Goal: Task Accomplishment & Management: Complete application form

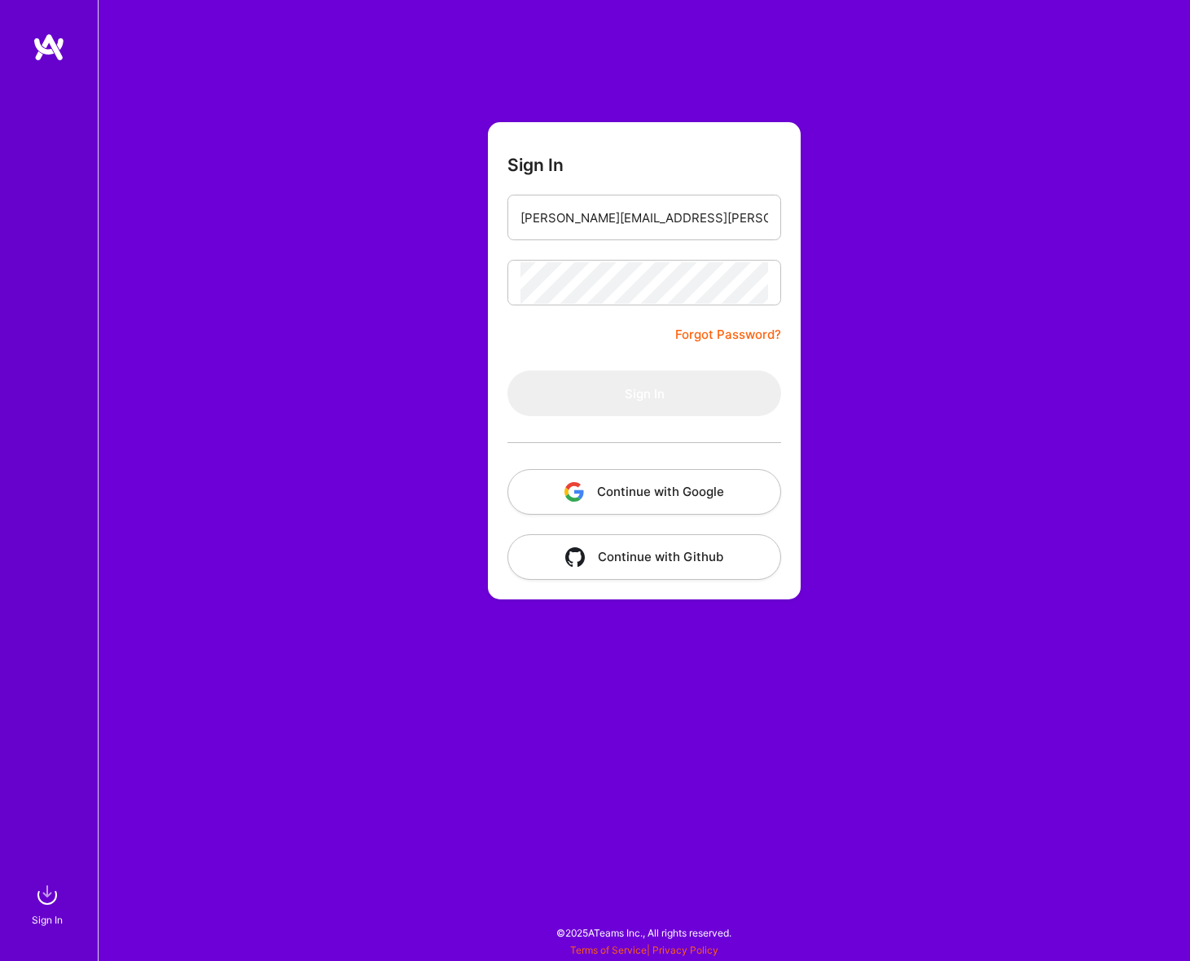
type input "[PERSON_NAME][EMAIL_ADDRESS][PERSON_NAME][DOMAIN_NAME]"
click at [635, 396] on button "Sign In" at bounding box center [644, 394] width 274 height 46
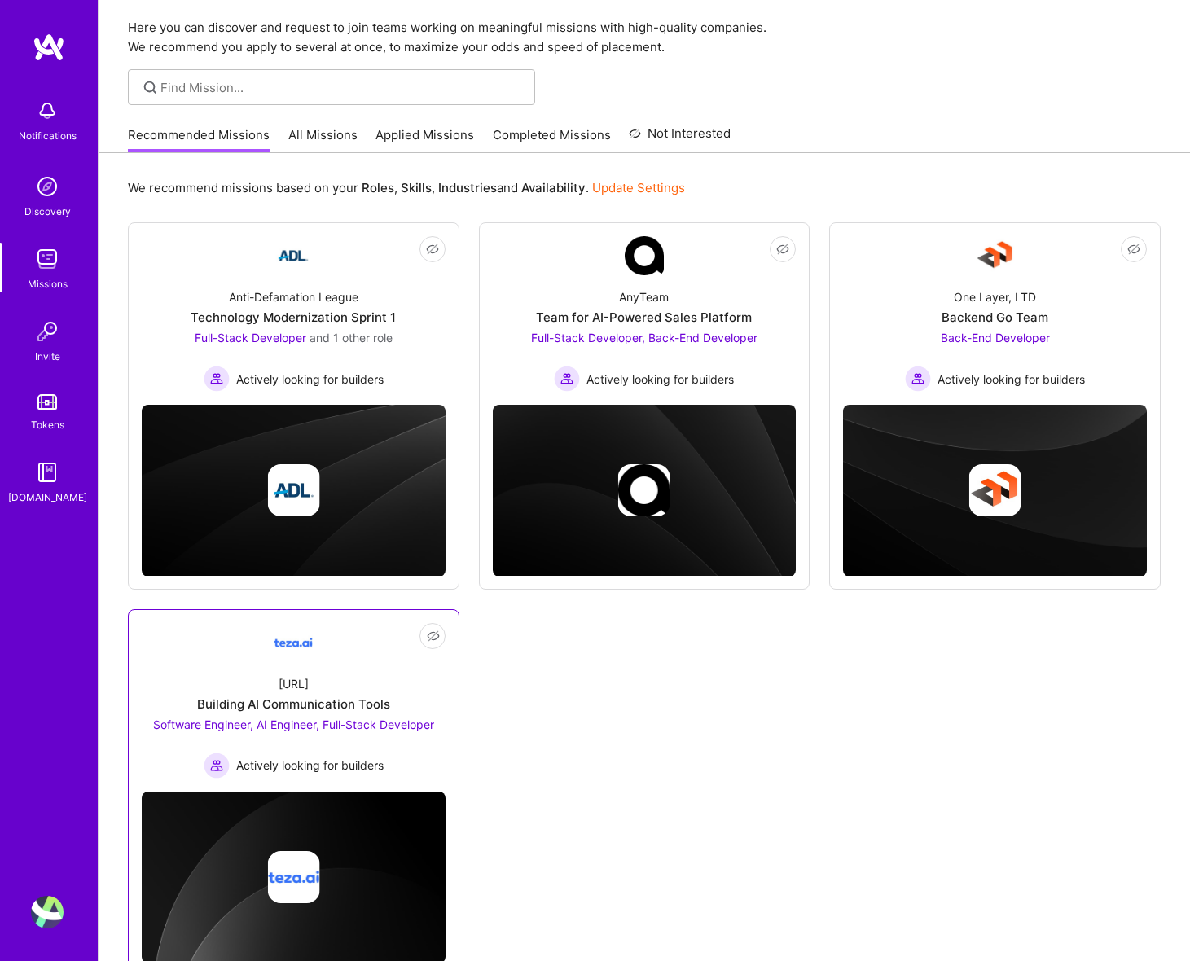
scroll to position [106, 0]
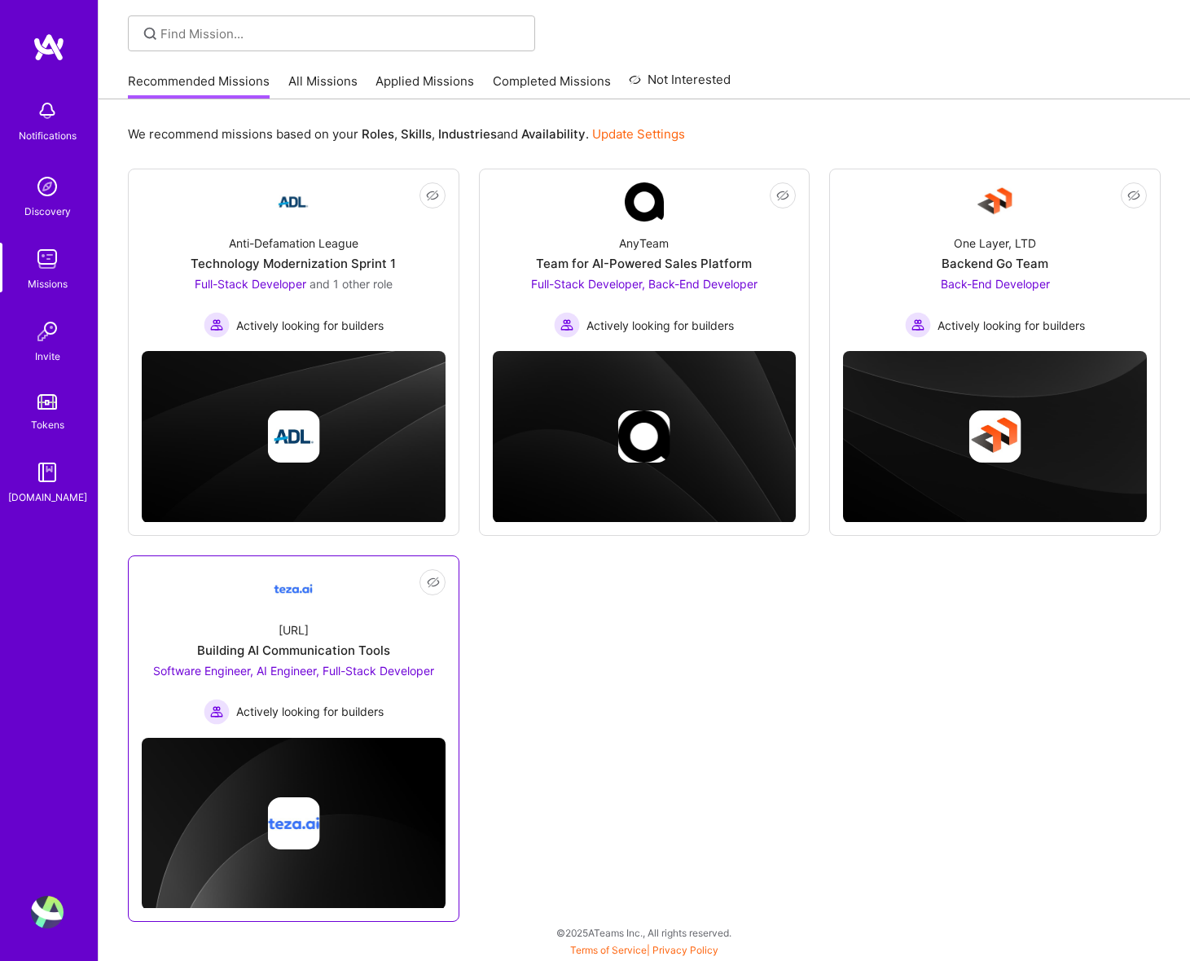
click at [301, 607] on img at bounding box center [293, 588] width 39 height 39
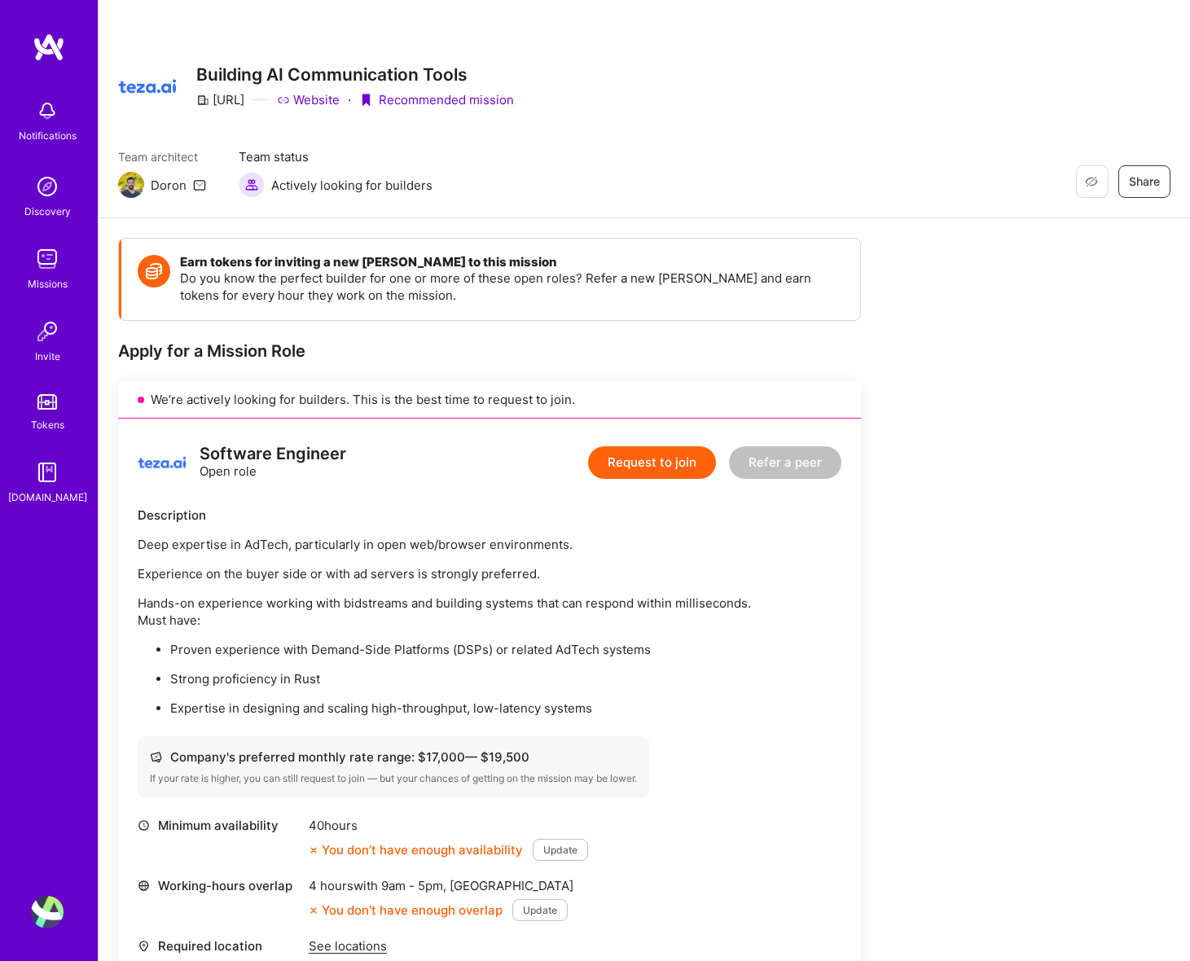
scroll to position [55, 0]
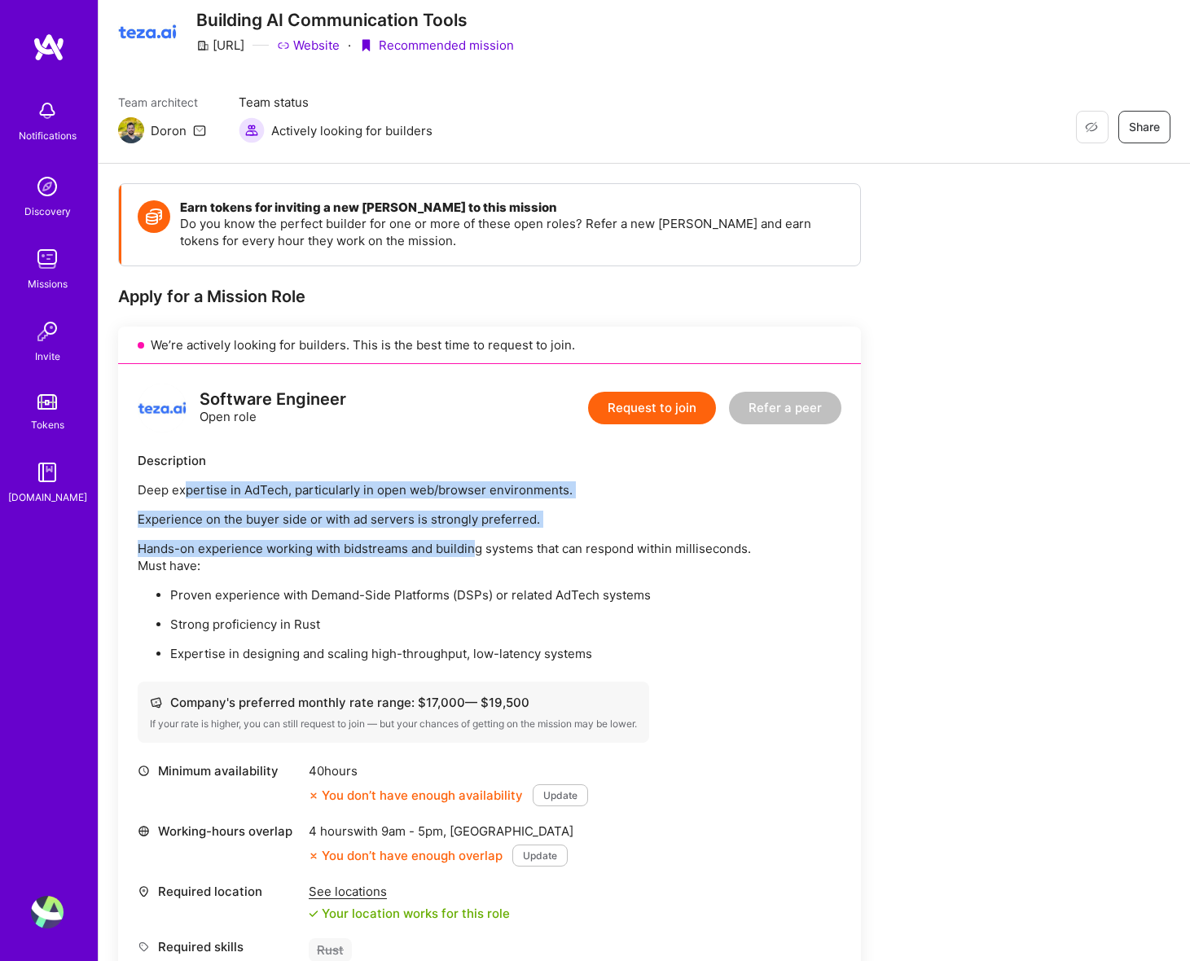
drag, startPoint x: 182, startPoint y: 490, endPoint x: 472, endPoint y: 551, distance: 295.4
click at [472, 551] on div "Deep expertise in AdTech, particularly in open web/browser environments. Experi…" at bounding box center [490, 571] width 704 height 181
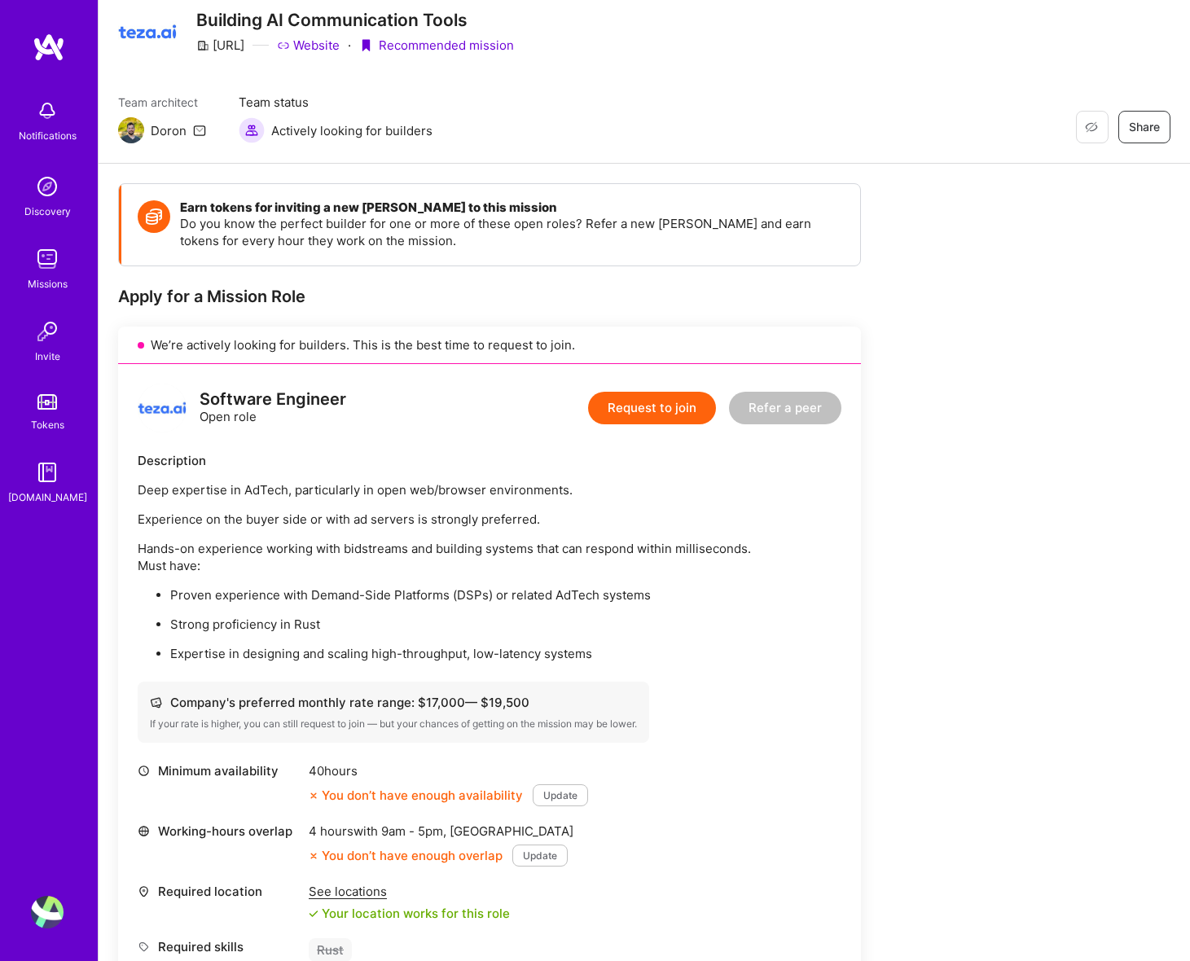
click at [472, 560] on p "Hands-on experience working with bidstreams and building systems that can respo…" at bounding box center [490, 557] width 704 height 34
drag, startPoint x: 573, startPoint y: 547, endPoint x: 191, endPoint y: 509, distance: 383.8
click at [201, 495] on div "Deep expertise in AdTech, particularly in open web/browser environments. Experi…" at bounding box center [490, 571] width 704 height 181
click at [184, 529] on div "Deep expertise in AdTech, particularly in open web/browser environments. Experi…" at bounding box center [490, 571] width 704 height 181
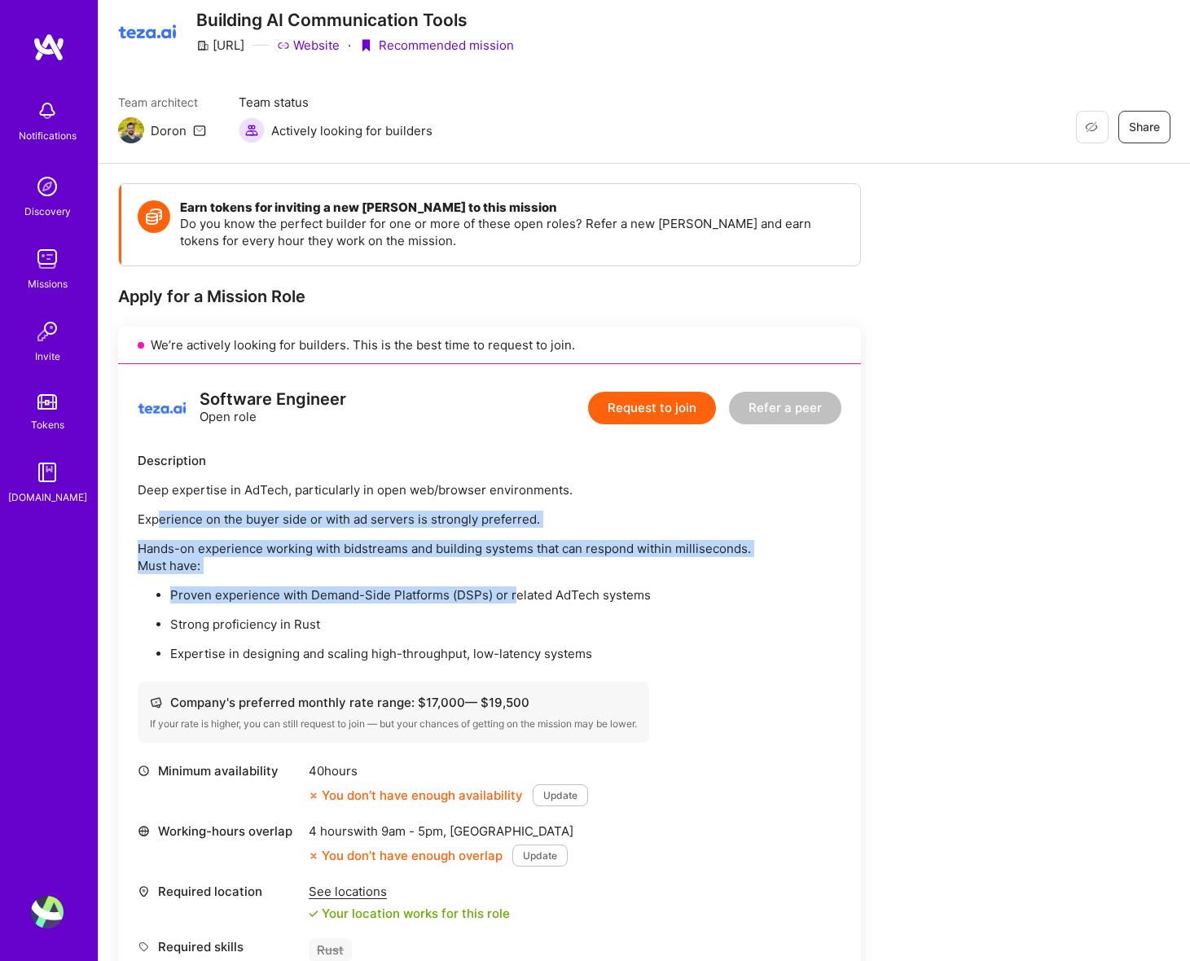
drag, startPoint x: 159, startPoint y: 519, endPoint x: 518, endPoint y: 603, distance: 368.9
click at [518, 603] on div "Deep expertise in AdTech, particularly in open web/browser environments. Experi…" at bounding box center [490, 571] width 704 height 181
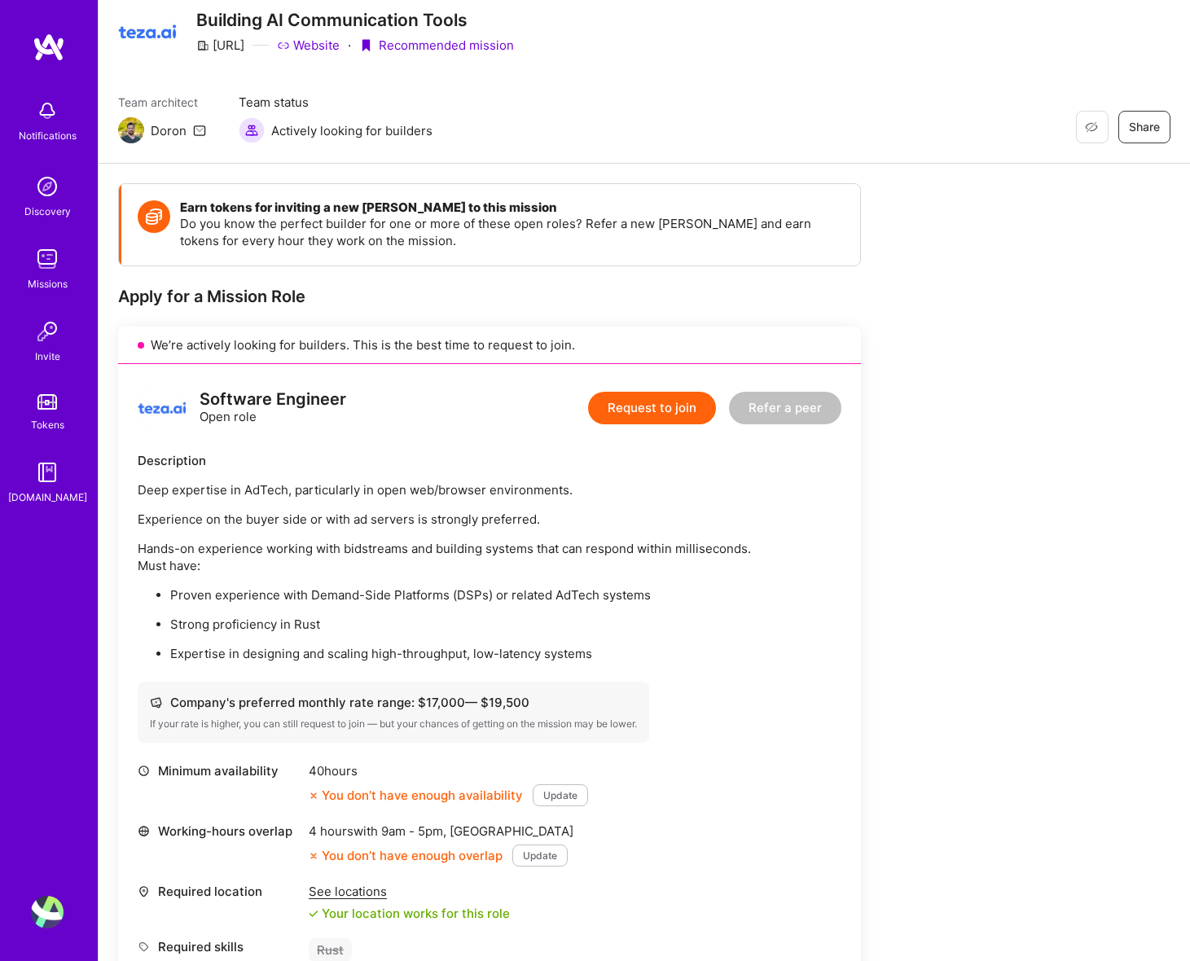
click at [514, 607] on ul "Proven experience with Demand-Side Platforms (DSPs) or related AdTech systems S…" at bounding box center [490, 624] width 704 height 76
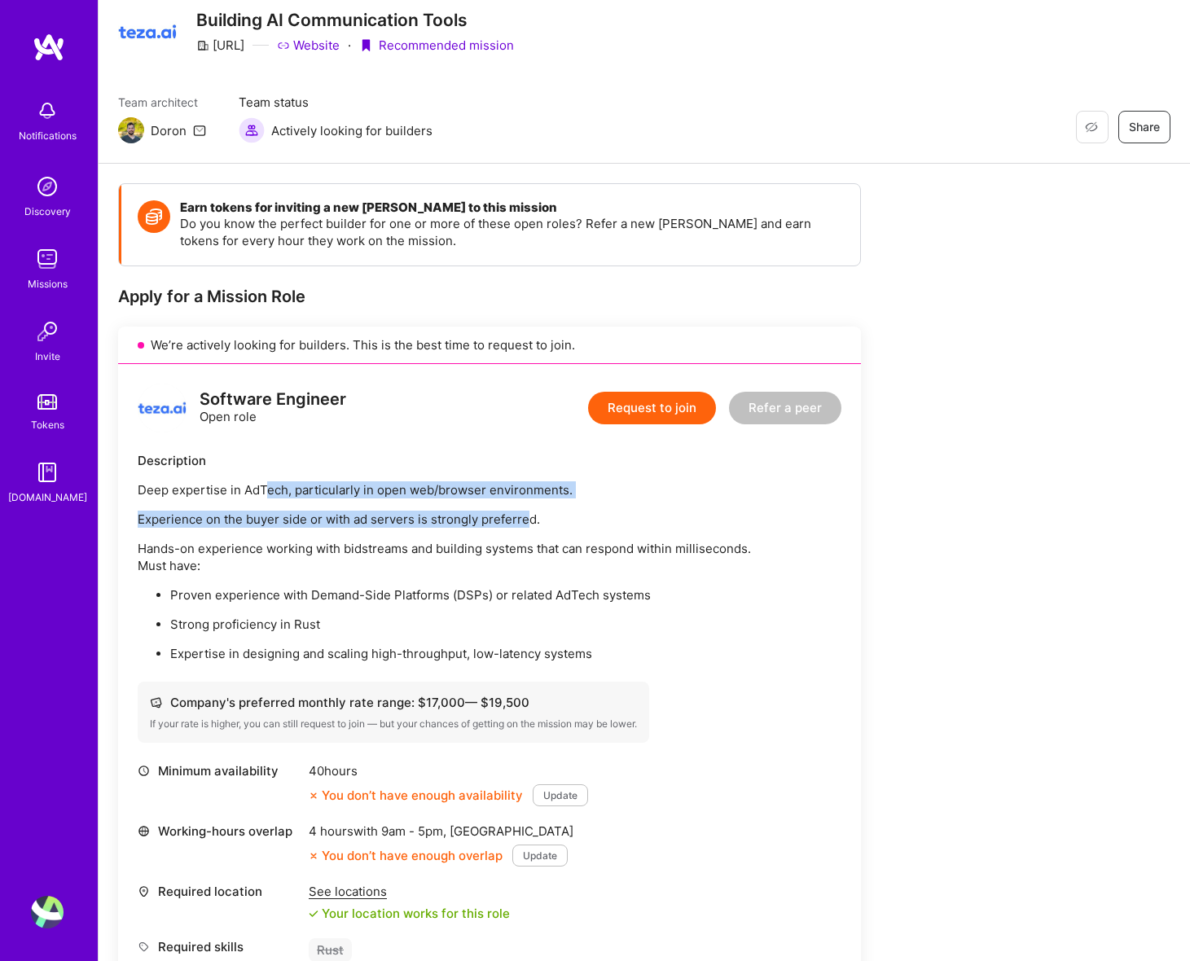
drag, startPoint x: 376, startPoint y: 505, endPoint x: 525, endPoint y: 525, distance: 149.6
click at [525, 525] on div "Deep expertise in AdTech, particularly in open web/browser environments. Experi…" at bounding box center [490, 571] width 704 height 181
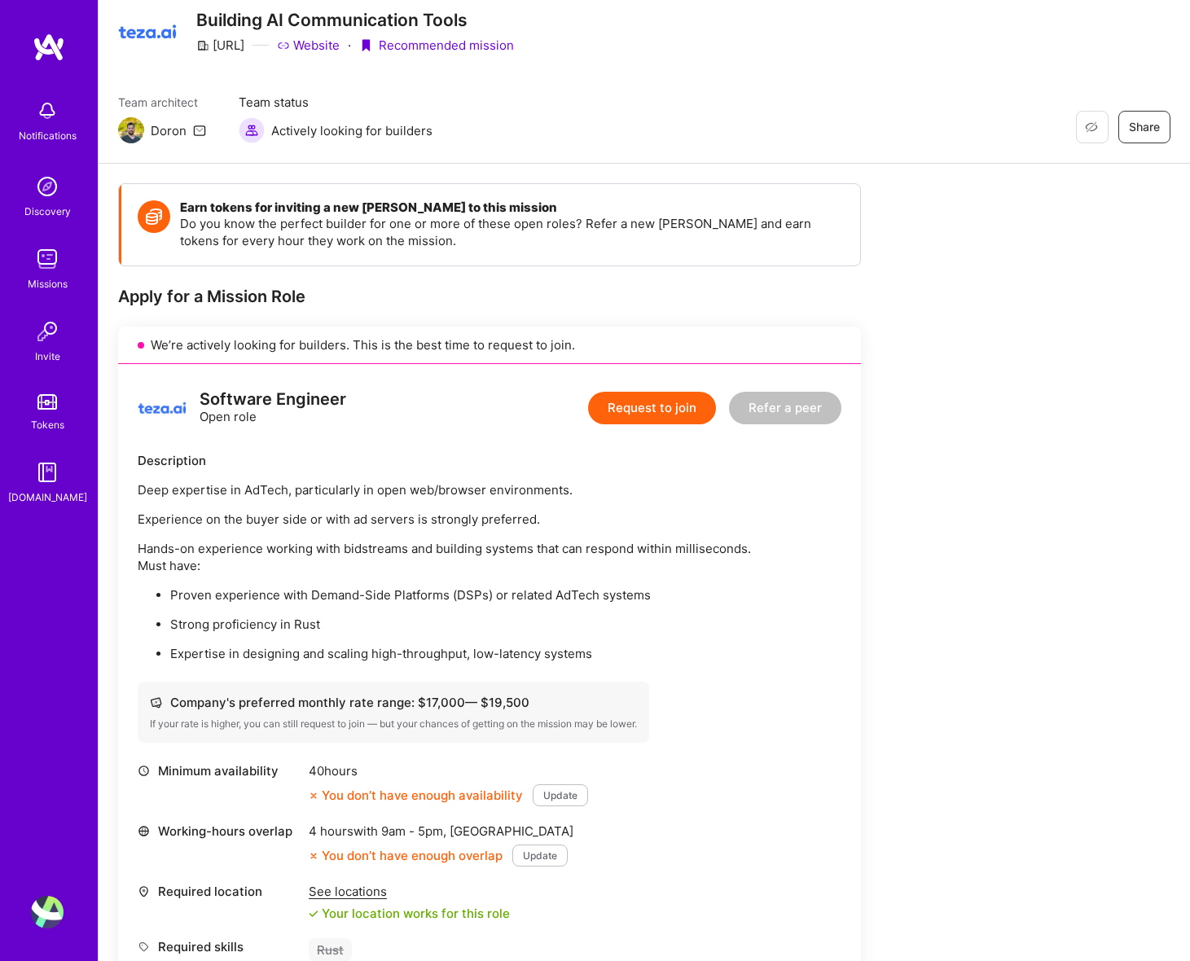
click at [560, 557] on p "Hands-on experience working with bidstreams and building systems that can respo…" at bounding box center [490, 557] width 704 height 34
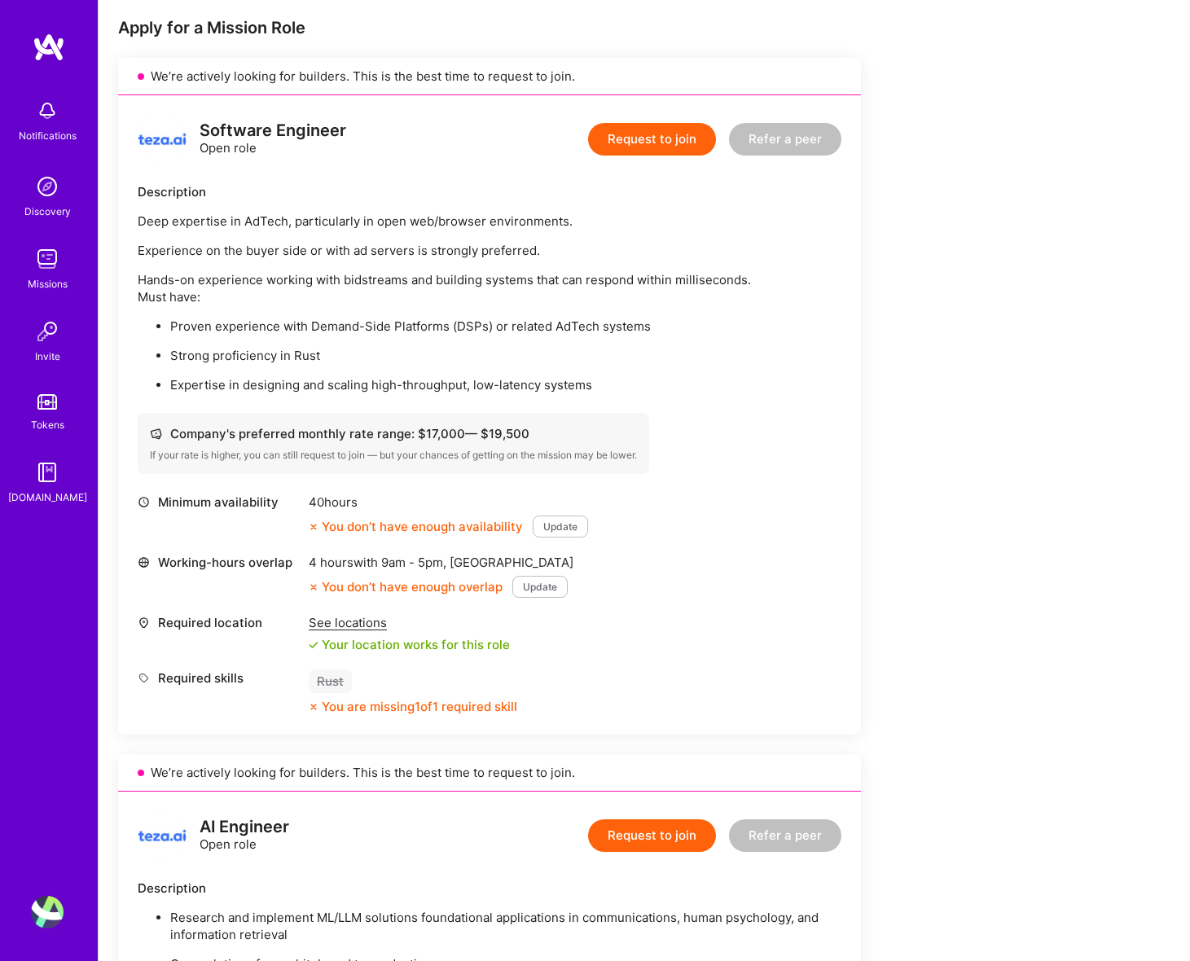
scroll to position [333, 0]
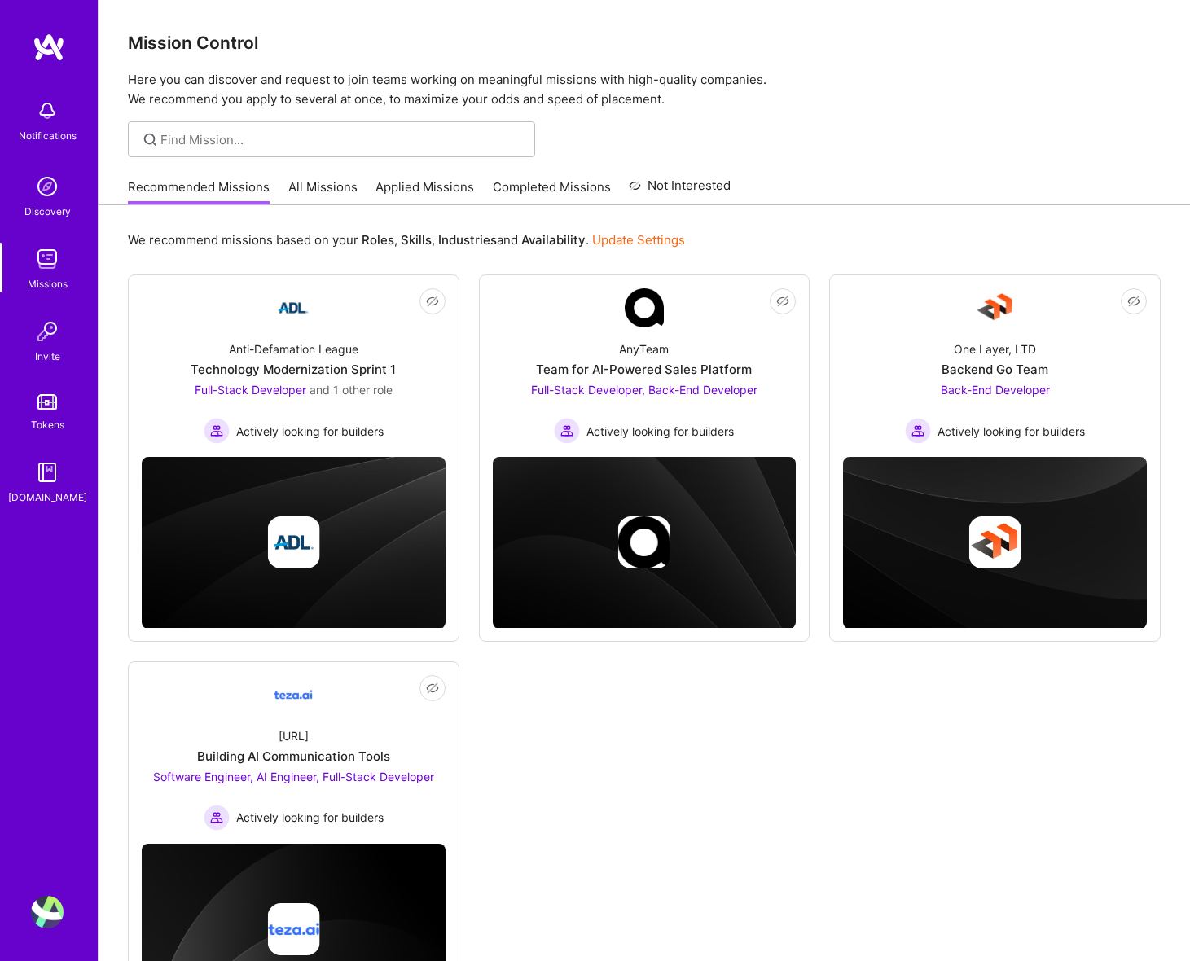
click at [349, 192] on link "All Missions" at bounding box center [322, 191] width 69 height 27
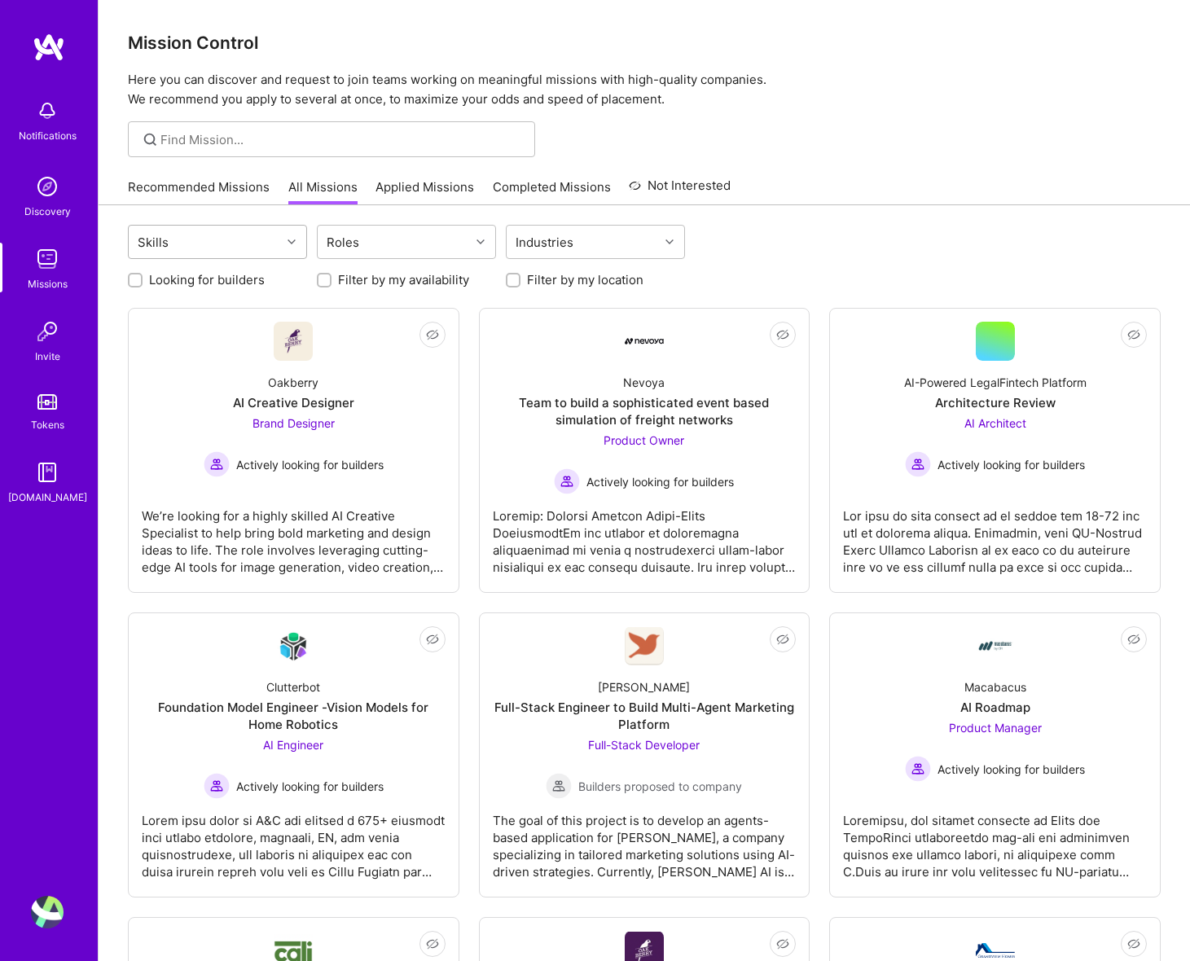
click at [255, 249] on div "Skills" at bounding box center [205, 242] width 152 height 33
type input "reac"
click at [178, 279] on div "React" at bounding box center [218, 283] width 160 height 17
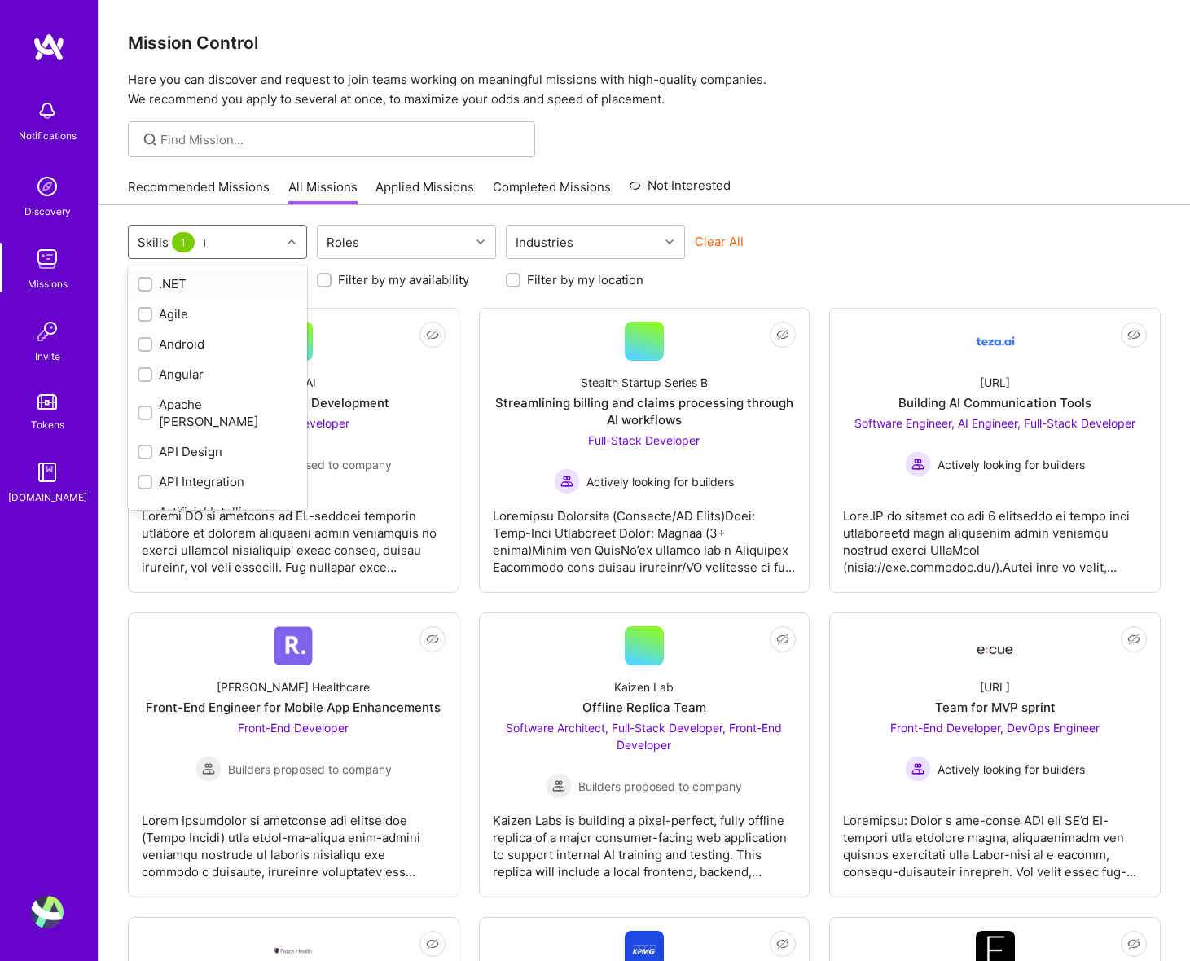
checkbox input "true"
click at [956, 201] on div "Recommended Missions All Missions Applied Missions Completed Missions Not Inter…" at bounding box center [644, 186] width 1033 height 35
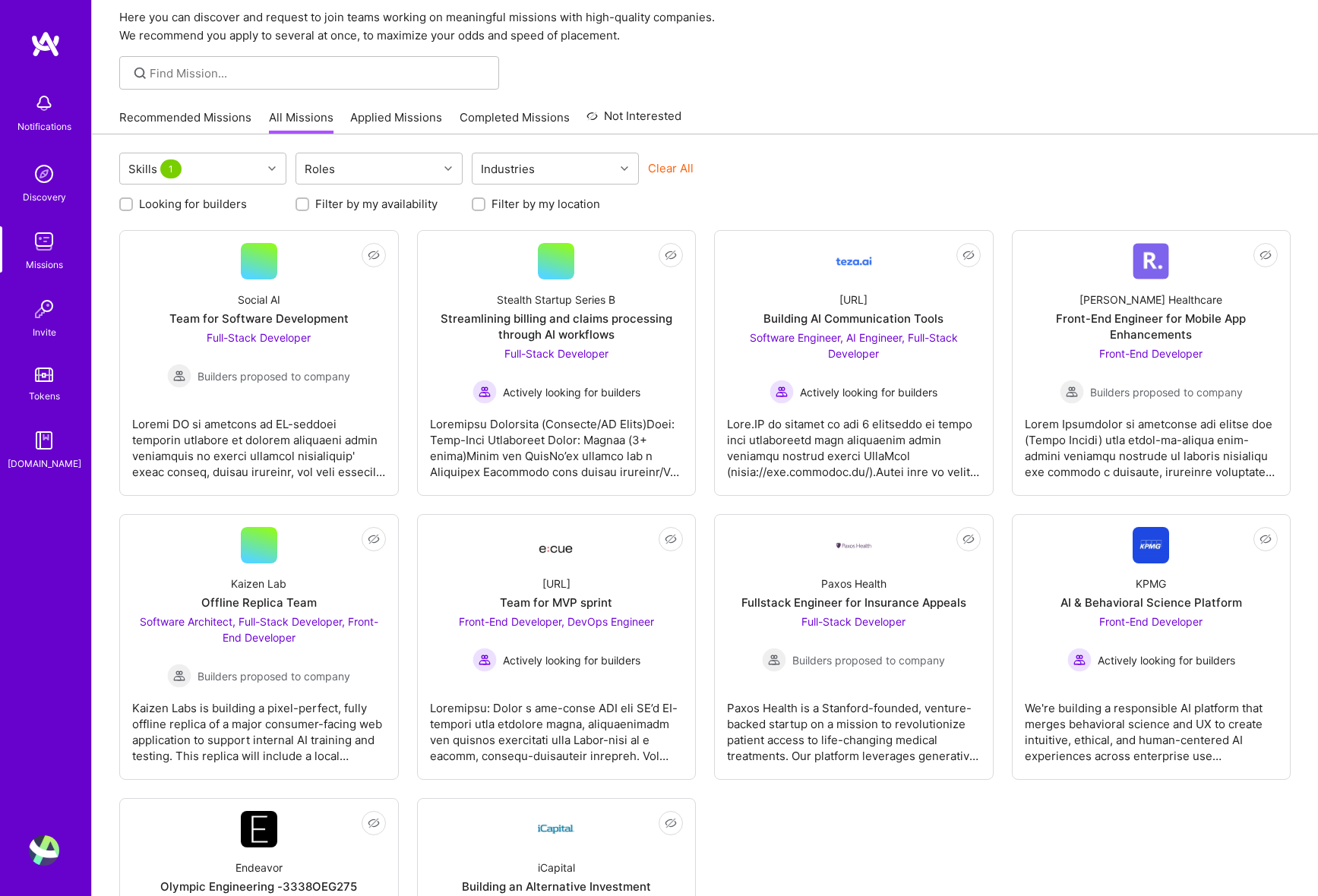
scroll to position [245, 0]
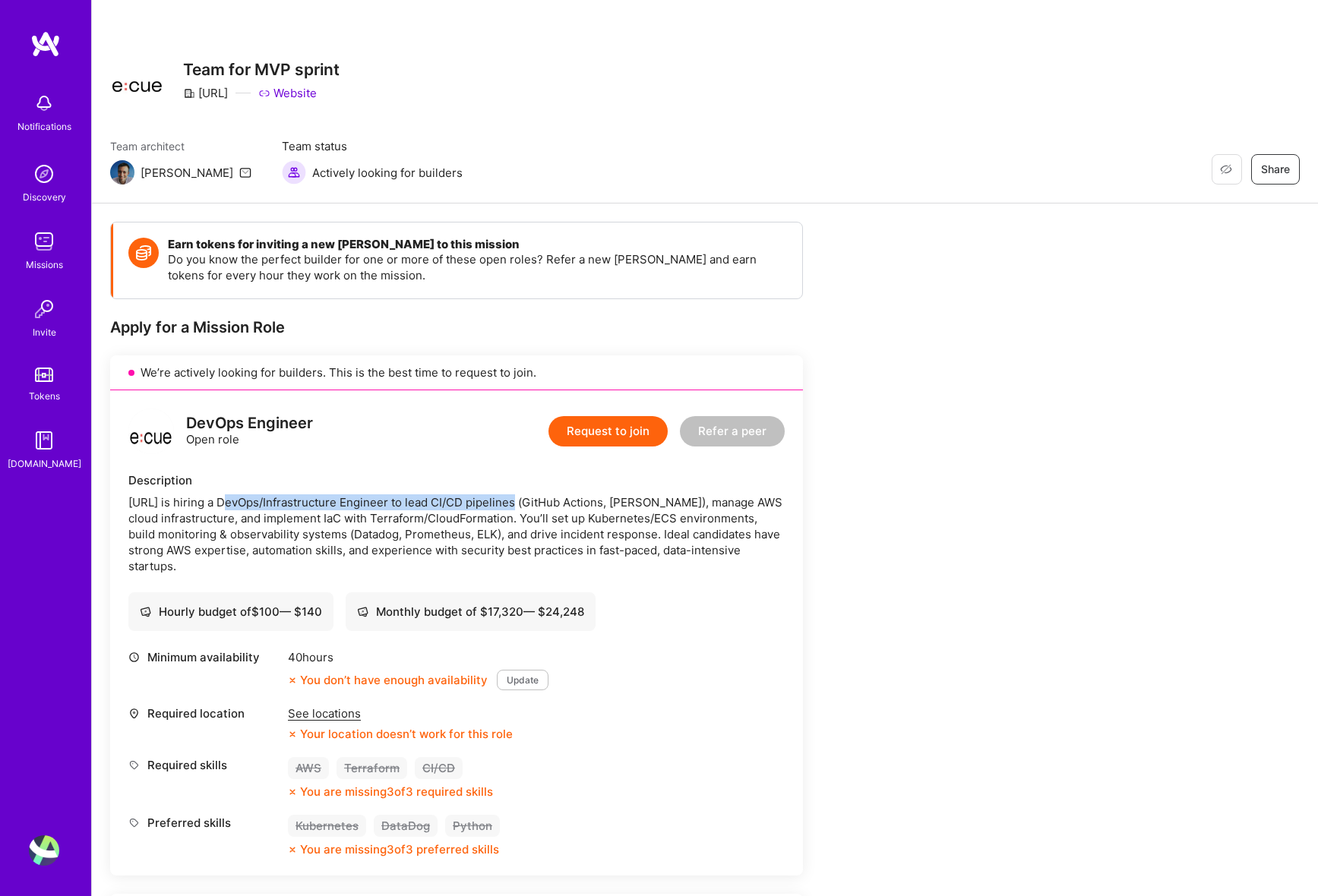
drag, startPoint x: 260, startPoint y: 500, endPoint x: 510, endPoint y: 499, distance: 250.0
click at [510, 499] on div "Ecue.ai is hiring a DevOps/Infrastructure Engineer to lead CI/CD pipelines (Git…" at bounding box center [457, 534] width 657 height 80
click at [495, 530] on div "Ecue.ai is hiring a DevOps/Infrastructure Engineer to lead CI/CD pipelines (Git…" at bounding box center [457, 534] width 657 height 80
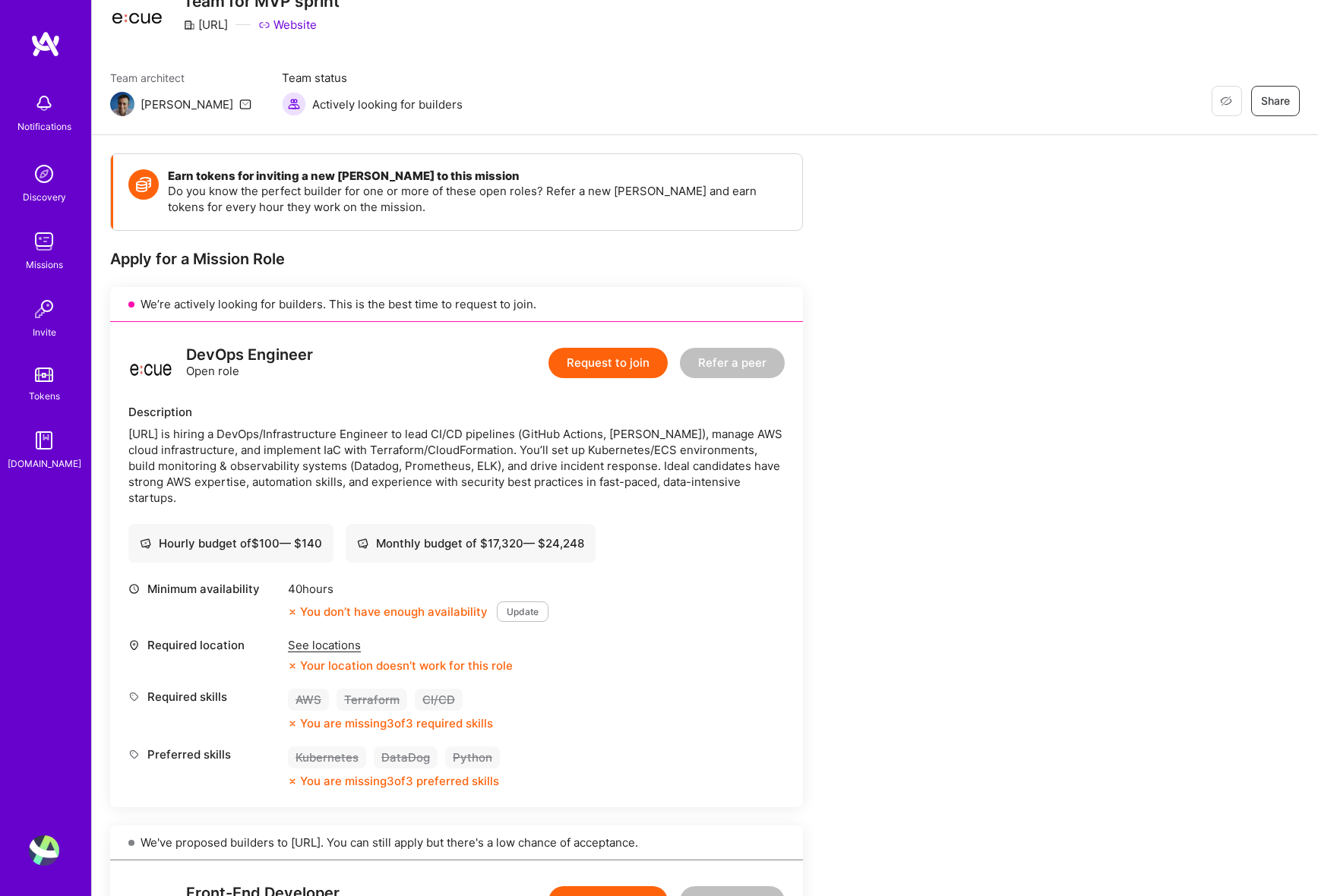
scroll to position [134, 0]
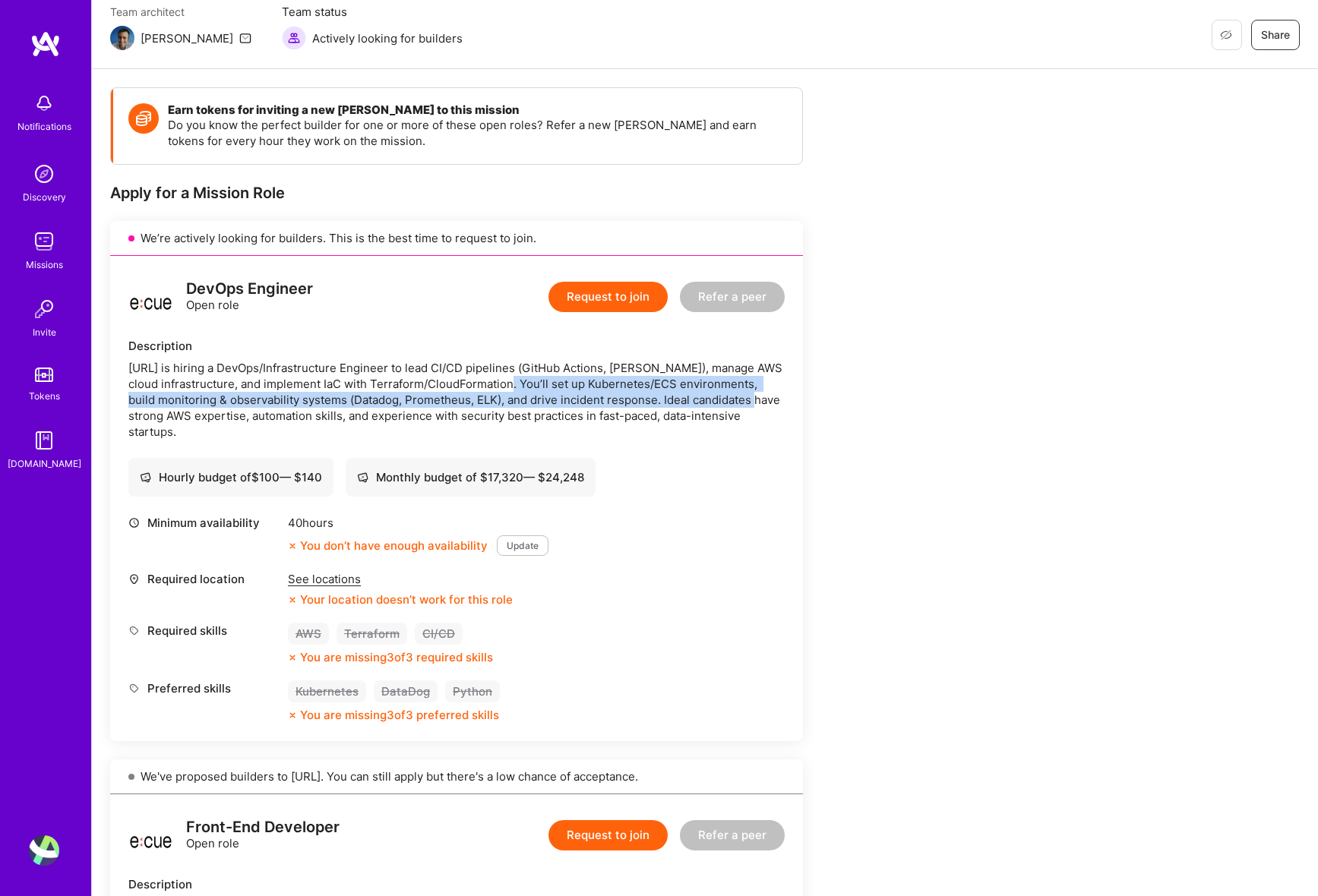
drag, startPoint x: 498, startPoint y: 385, endPoint x: 747, endPoint y: 404, distance: 249.7
click at [752, 400] on div "Ecue.ai is hiring a DevOps/Infrastructure Engineer to lead CI/CD pipelines (Git…" at bounding box center [457, 400] width 657 height 80
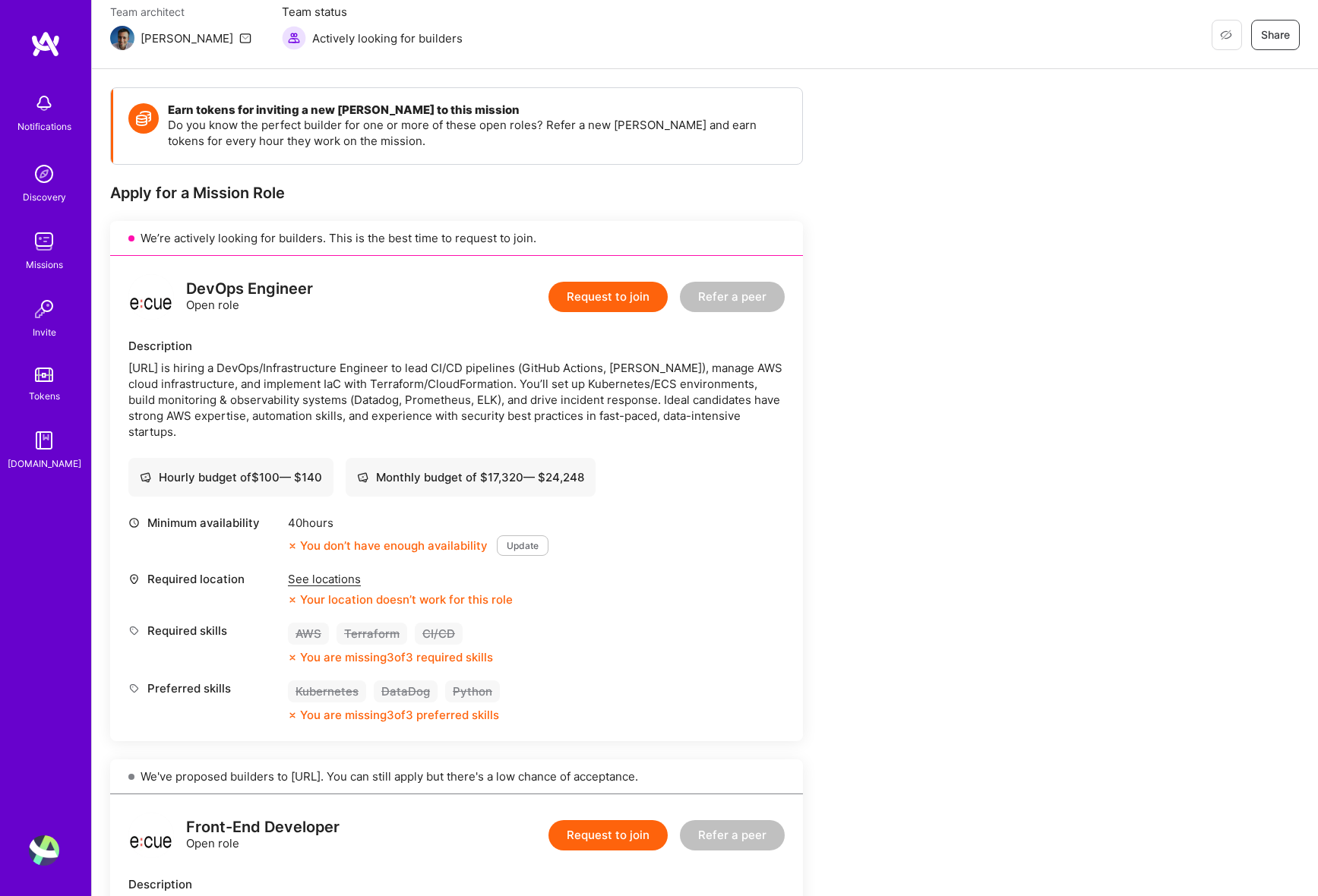
click at [739, 409] on div "Ecue.ai is hiring a DevOps/Infrastructure Engineer to lead CI/CD pipelines (Git…" at bounding box center [457, 400] width 657 height 80
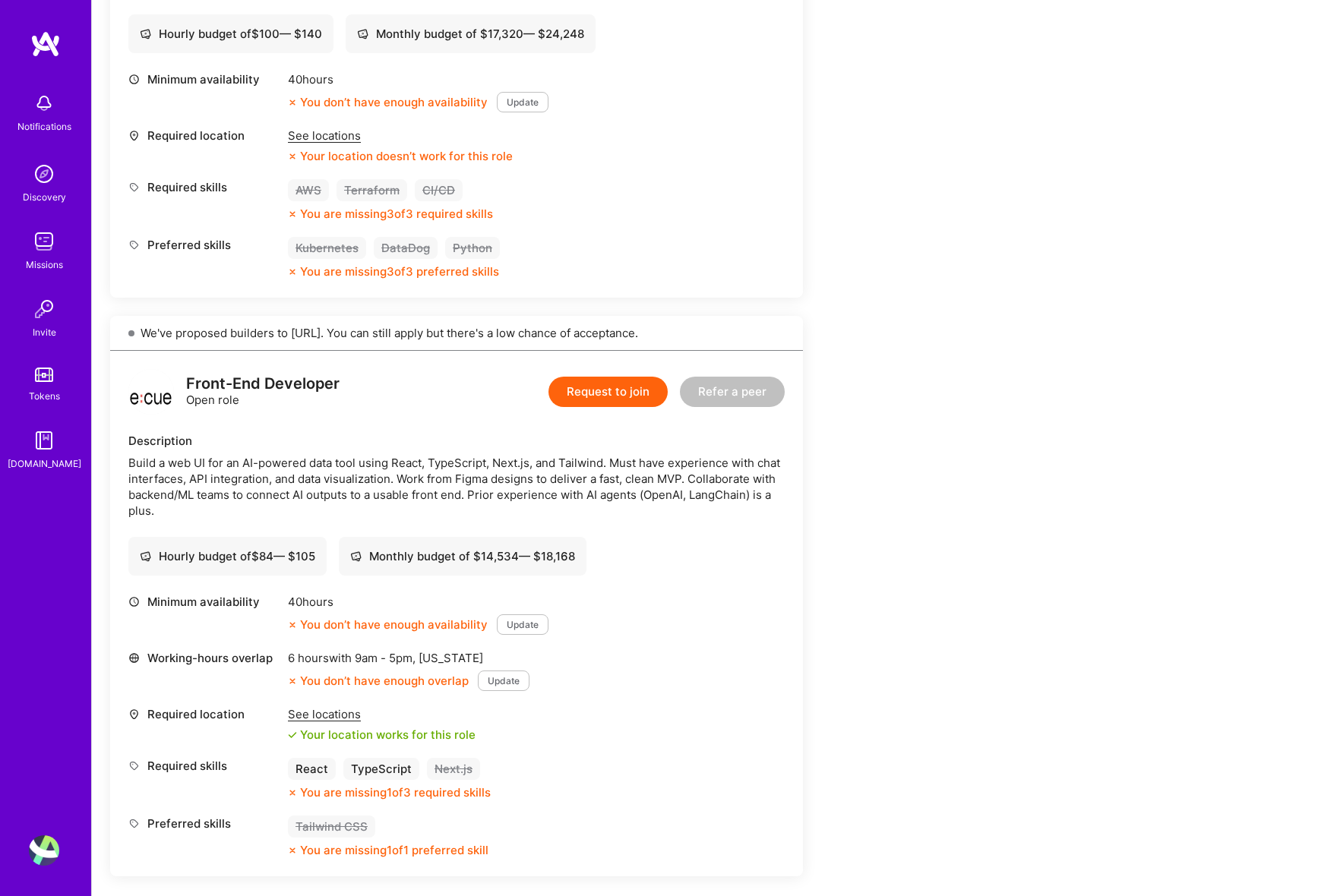
scroll to position [590, 0]
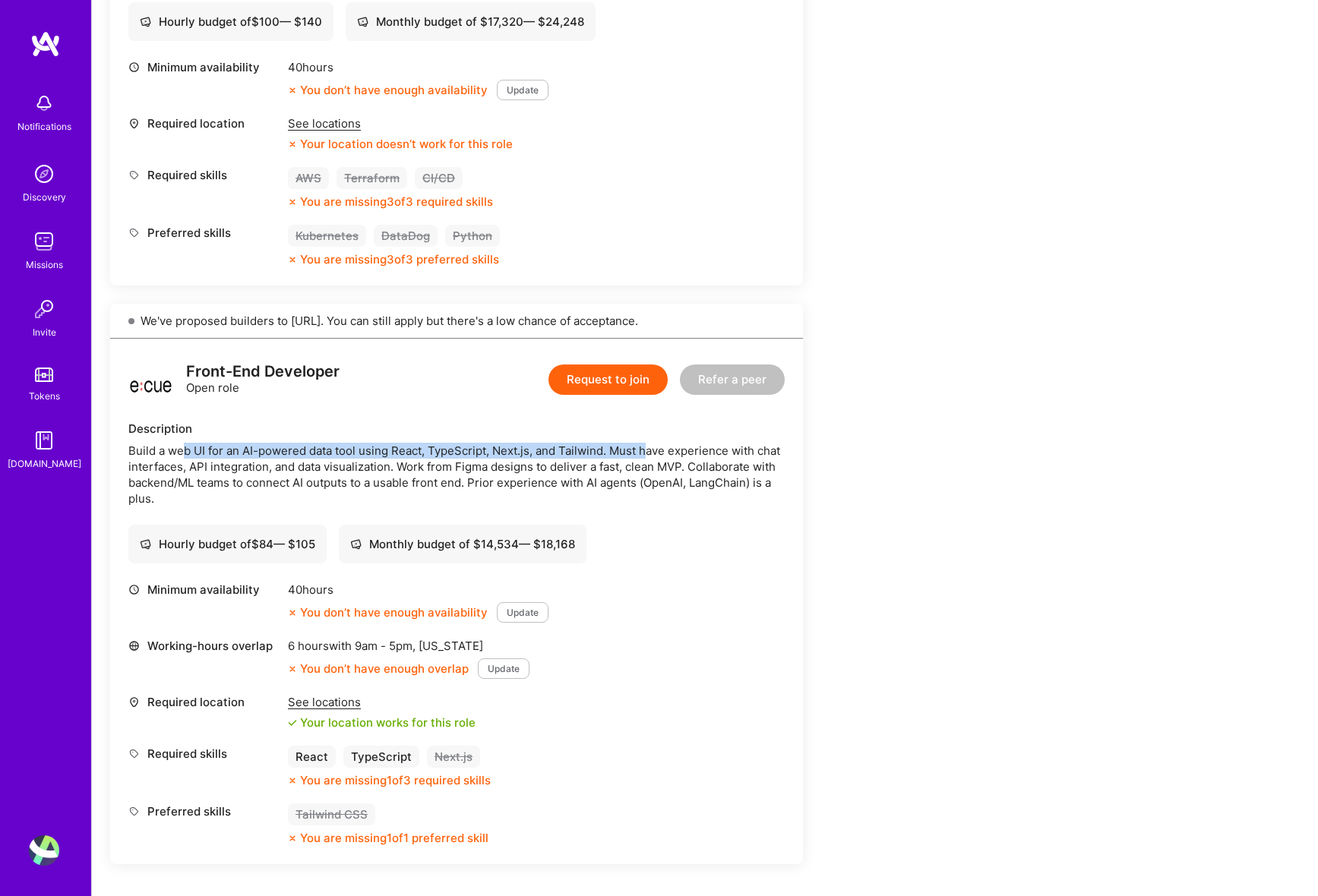
drag, startPoint x: 183, startPoint y: 450, endPoint x: 649, endPoint y: 447, distance: 466.0
click at [649, 447] on div "Build a web UI for an AI-powered data tool using React, TypeScript, Next.js, an…" at bounding box center [457, 475] width 657 height 63
click at [641, 464] on div "Build a web UI for an AI-powered data tool using React, TypeScript, Next.js, an…" at bounding box center [457, 475] width 657 height 63
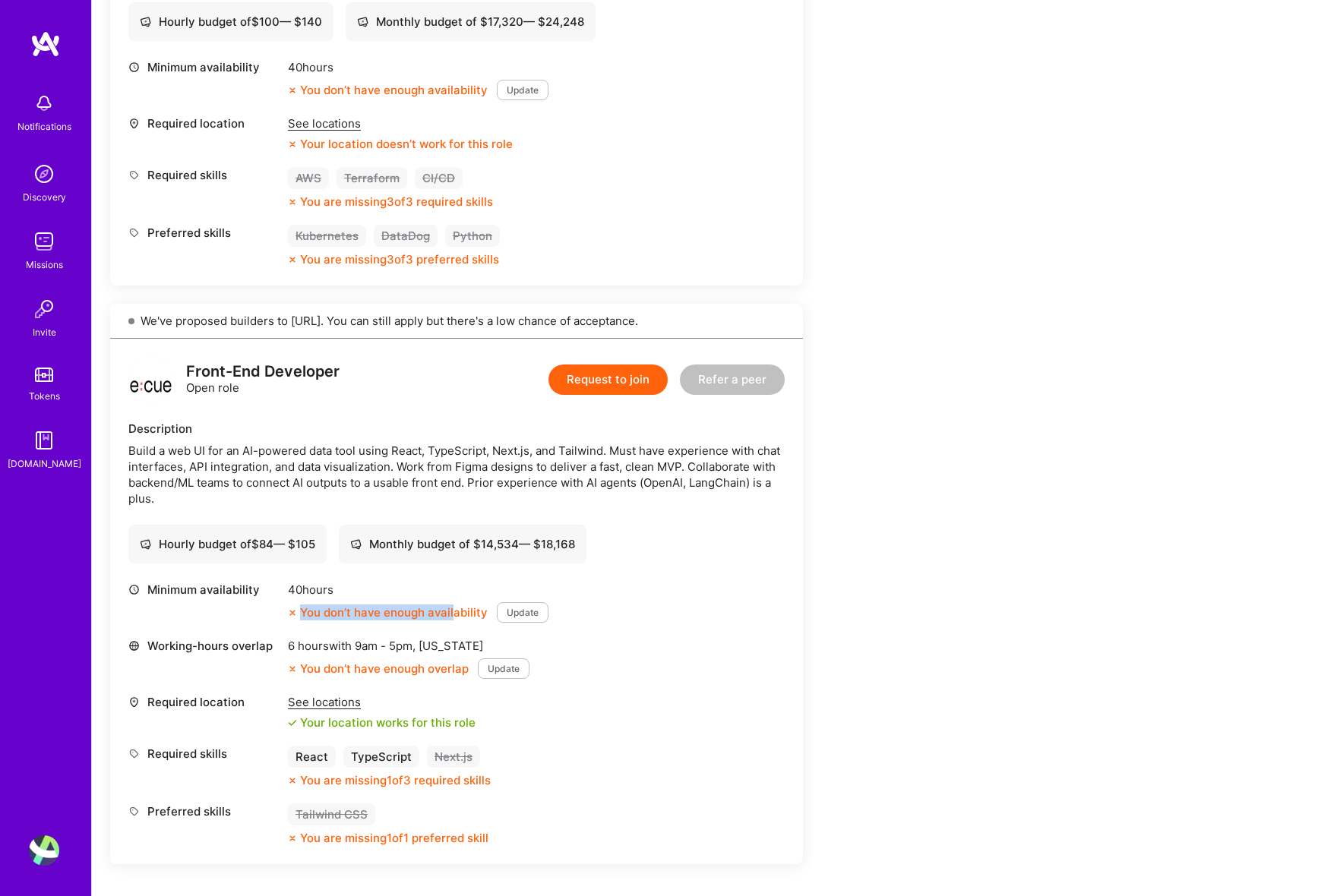
drag, startPoint x: 297, startPoint y: 617, endPoint x: 455, endPoint y: 608, distance: 158.3
click at [455, 608] on div "You don’t have enough availability" at bounding box center [388, 612] width 200 height 16
click at [461, 613] on div "You don’t have enough availability" at bounding box center [388, 612] width 200 height 16
click at [497, 604] on div "Update" at bounding box center [522, 613] width 51 height 21
click at [531, 612] on button "Update" at bounding box center [522, 613] width 51 height 21
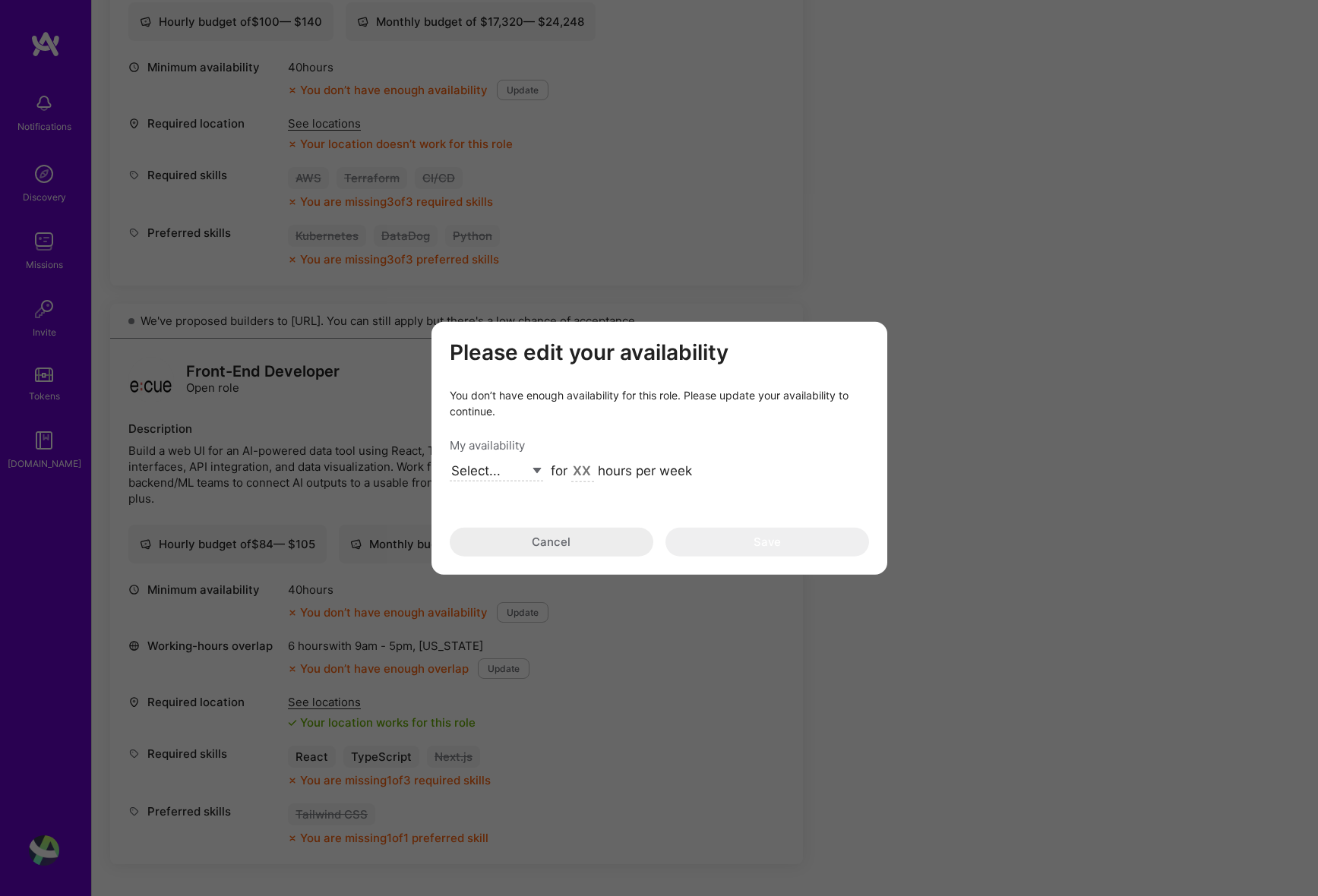
click at [580, 465] on input "modal" at bounding box center [583, 471] width 22 height 20
select select "Right Now"
click at [583, 473] on input "modal" at bounding box center [583, 471] width 22 height 20
type input "40"
click at [774, 545] on button "Save" at bounding box center [768, 541] width 203 height 29
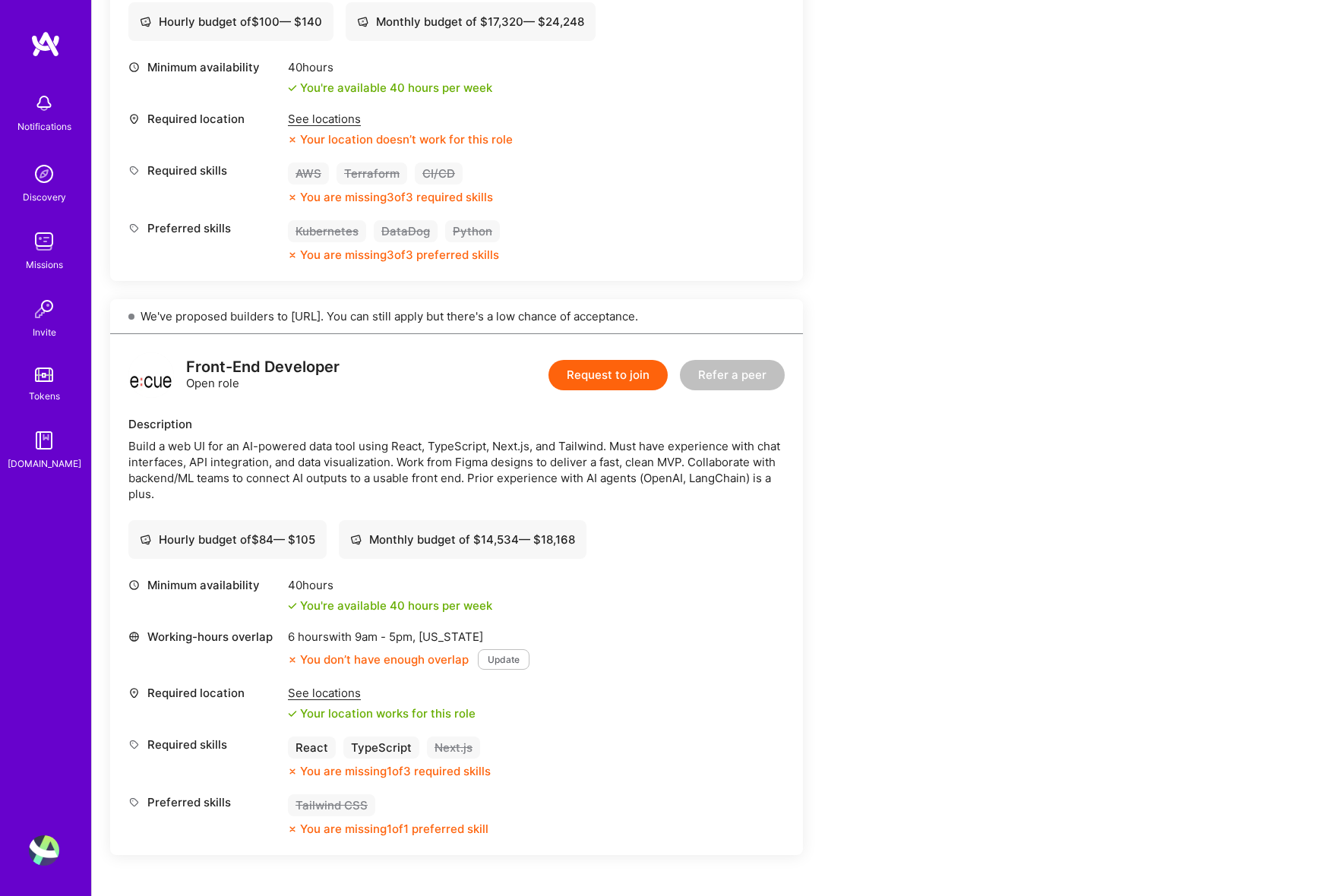
click at [493, 662] on button "Update" at bounding box center [503, 659] width 51 height 21
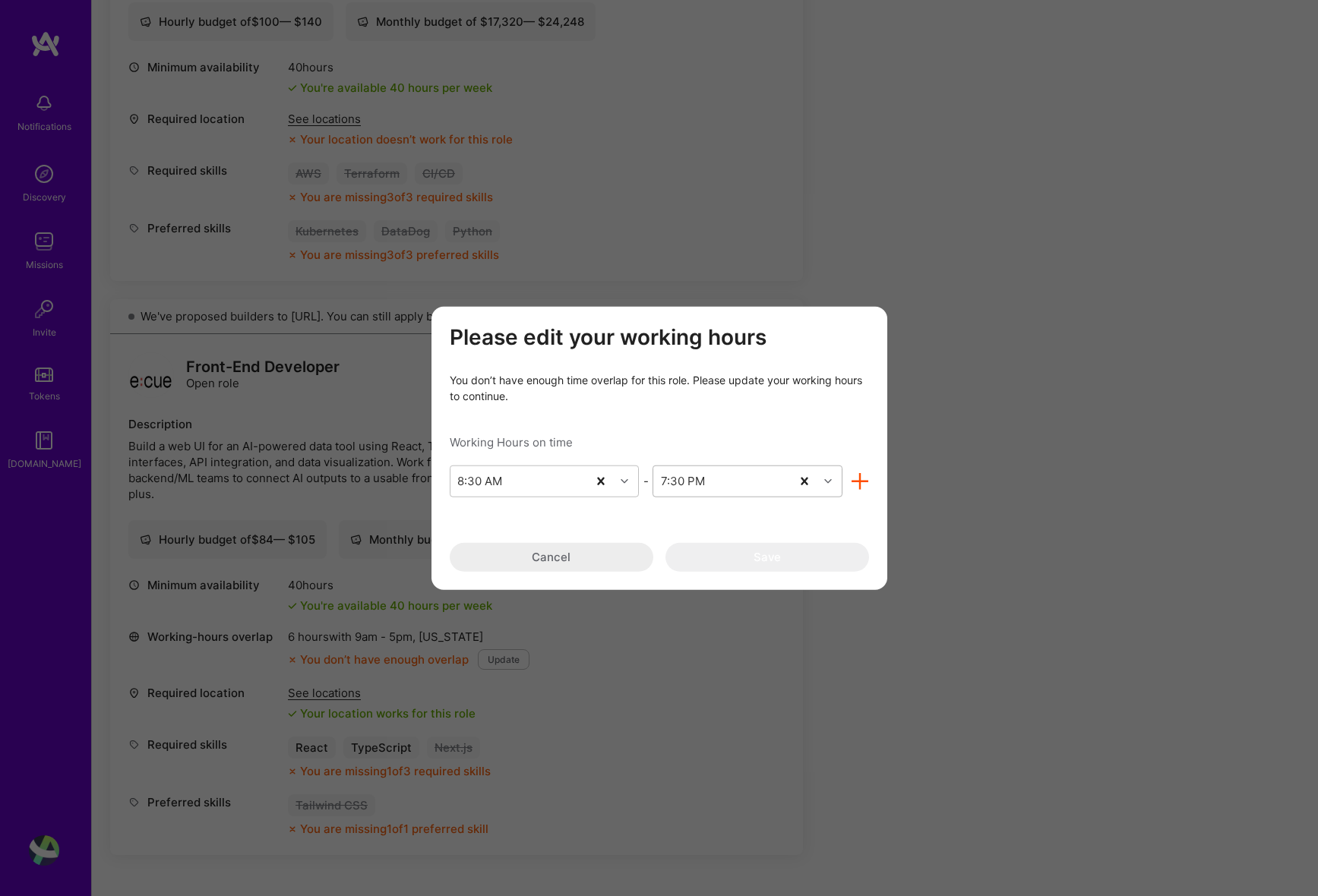
click at [701, 476] on div "7:30 PM" at bounding box center [683, 480] width 44 height 16
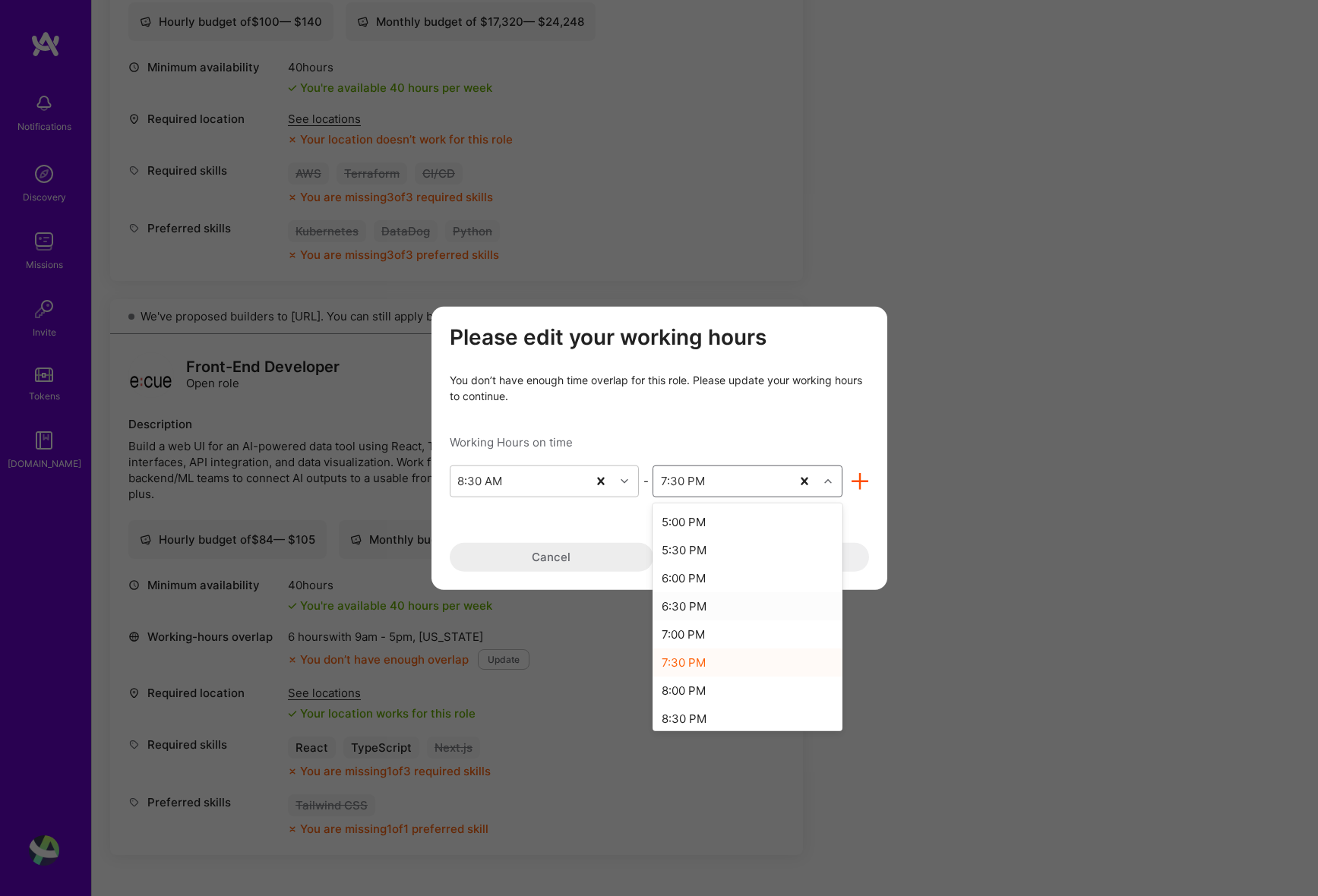
scroll to position [546, 0]
click at [687, 702] on div "9:30 PM" at bounding box center [748, 704] width 190 height 28
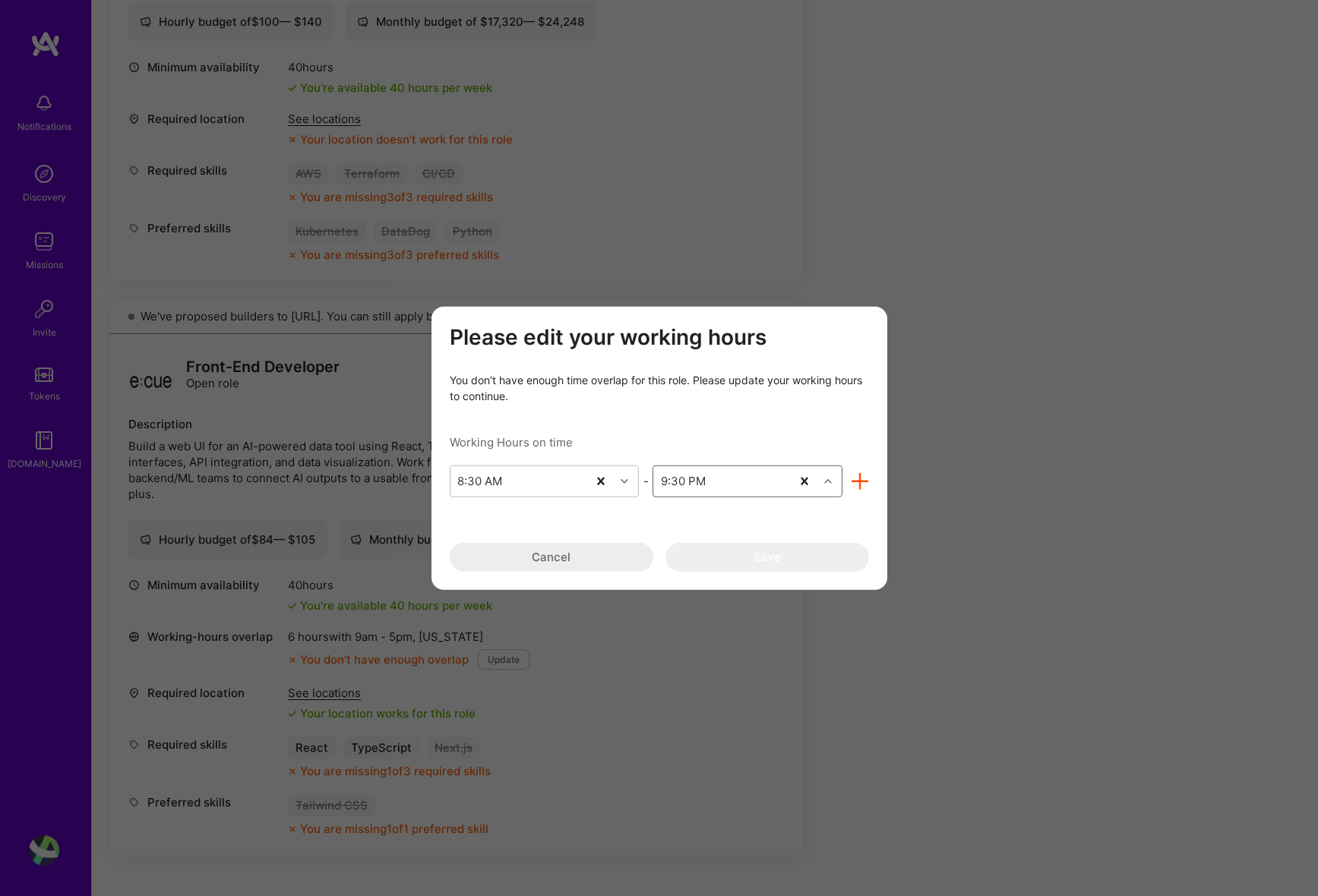
click at [718, 514] on div "Please edit your working hours You don’t have enough time overlap for this role…" at bounding box center [659, 448] width 420 height 247
click at [867, 485] on icon "modal" at bounding box center [860, 481] width 18 height 18
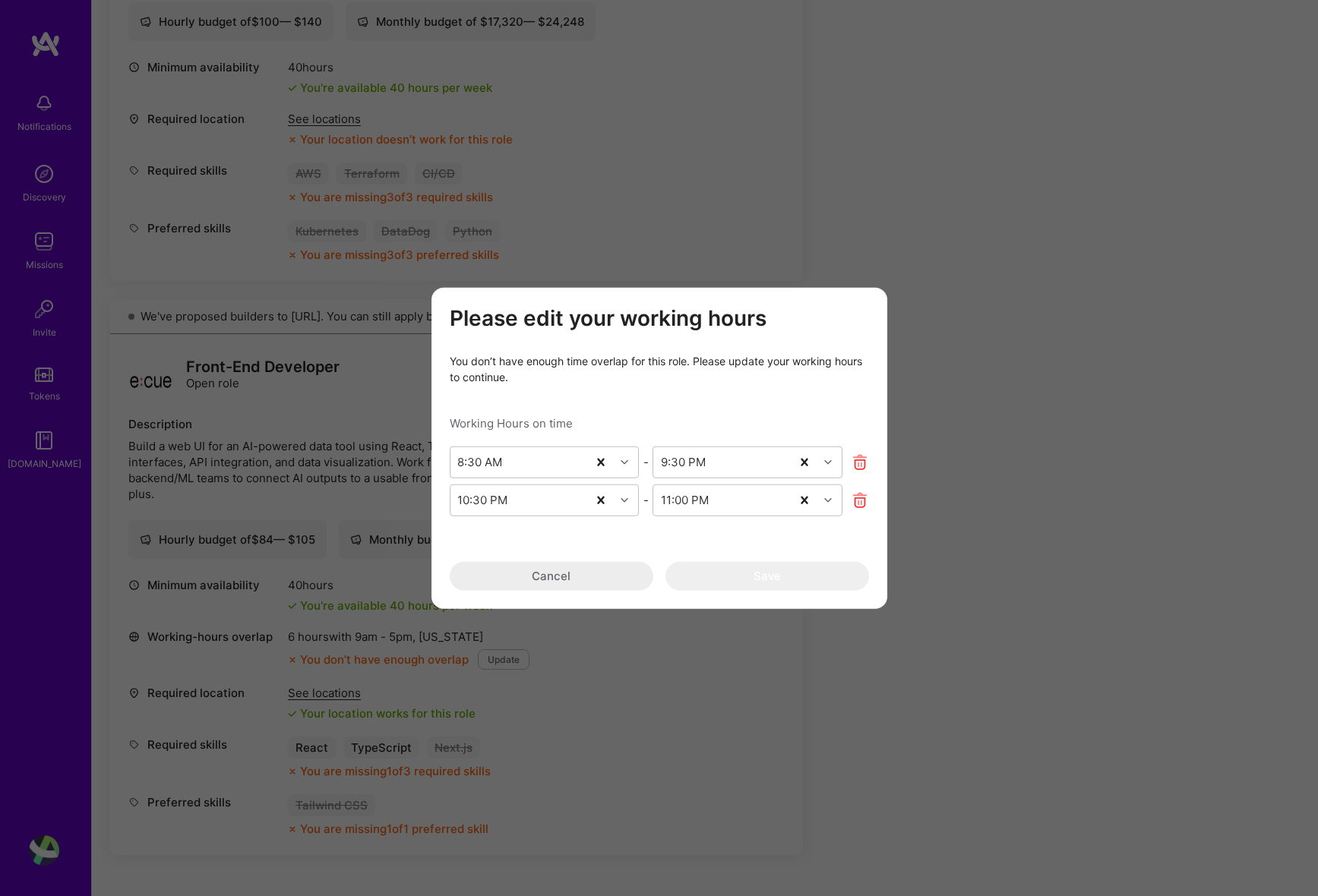
click at [868, 497] on icon "modal" at bounding box center [860, 500] width 18 height 18
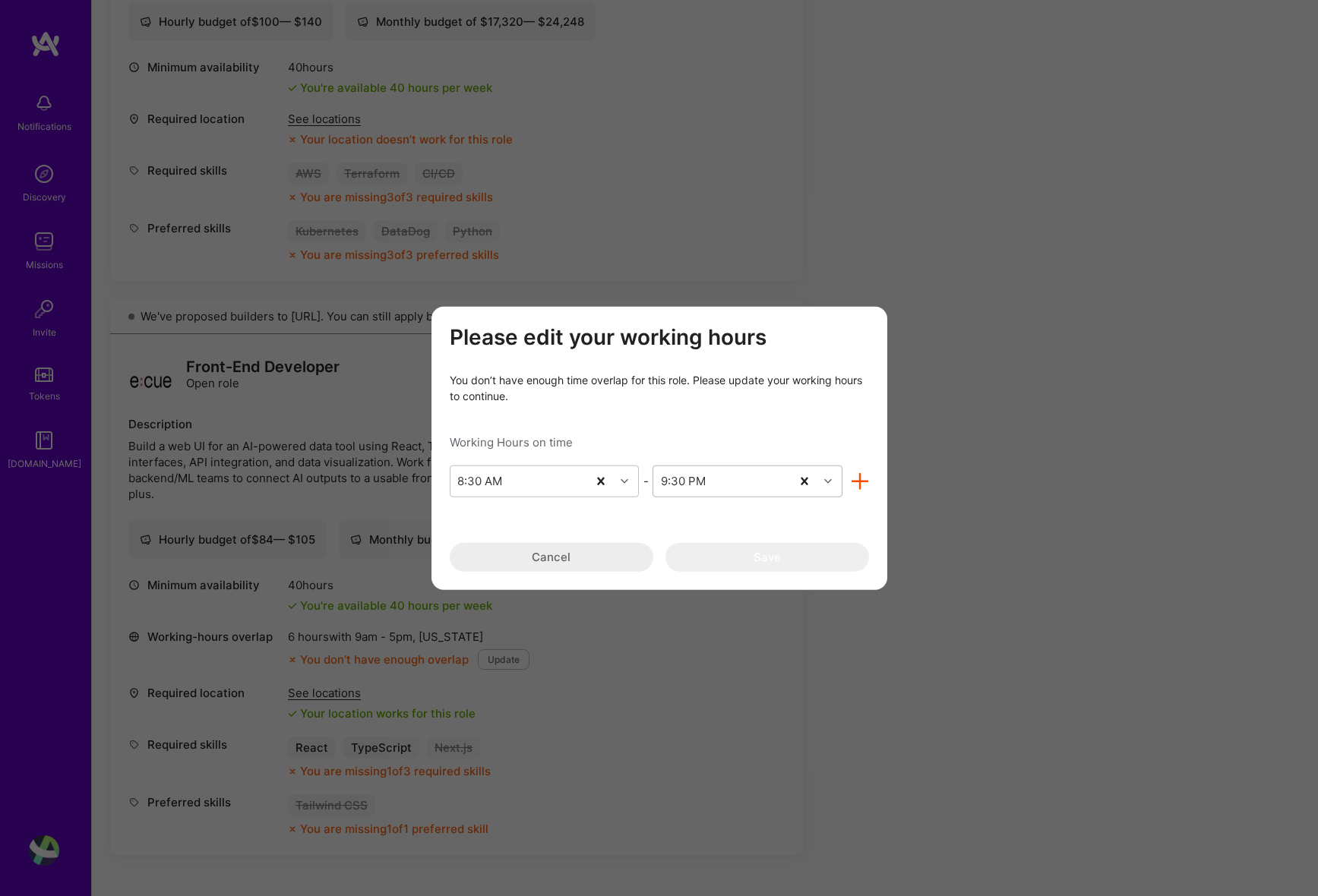
click at [757, 474] on div "9:30 PM" at bounding box center [721, 480] width 137 height 31
click at [750, 462] on div "Please edit your working hours You don’t have enough time overlap for this role…" at bounding box center [659, 448] width 420 height 247
click at [854, 479] on icon "modal" at bounding box center [860, 481] width 18 height 18
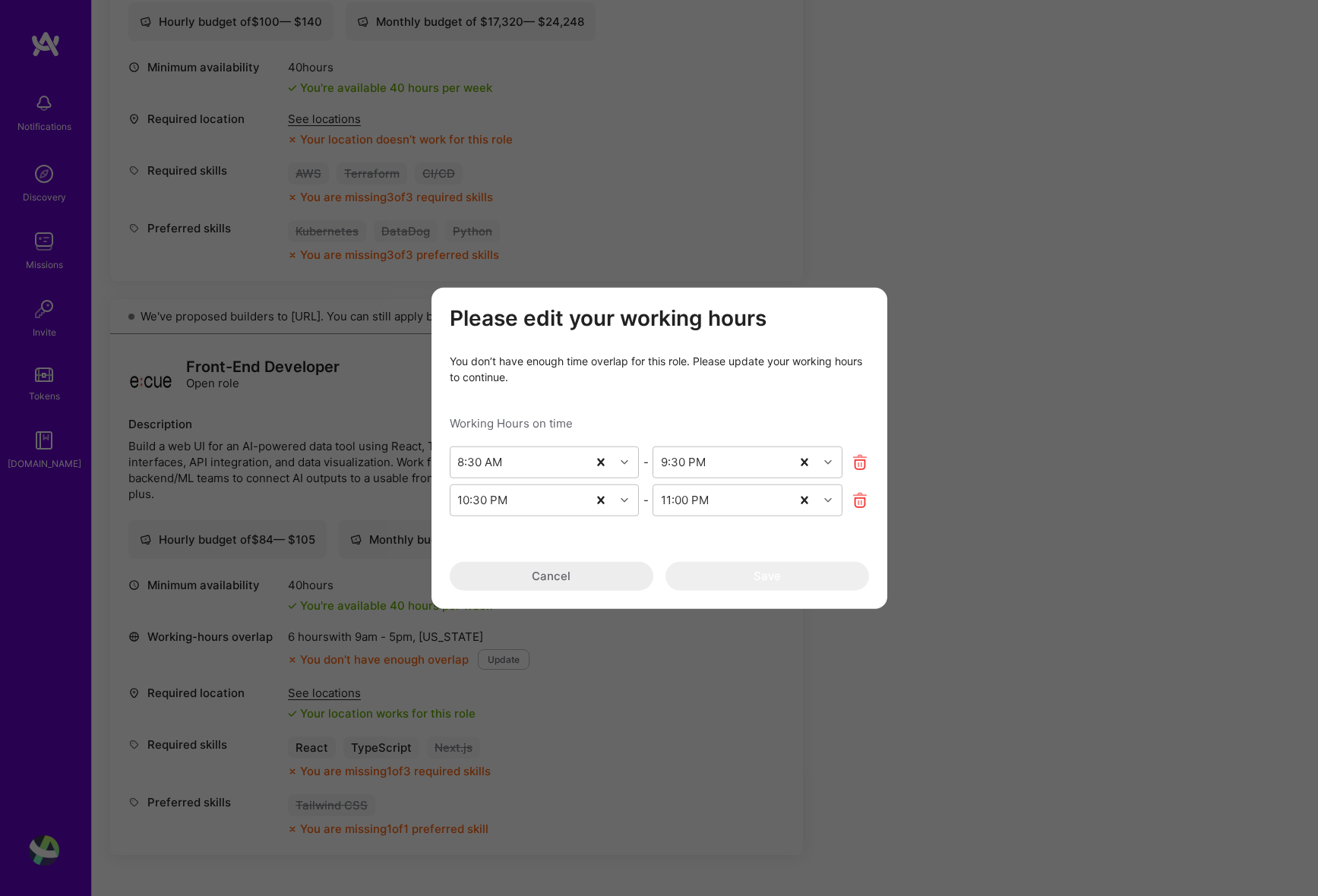
click at [1059, 375] on div "Please edit your working hours You don’t have enough time overlap for this role…" at bounding box center [659, 448] width 1318 height 896
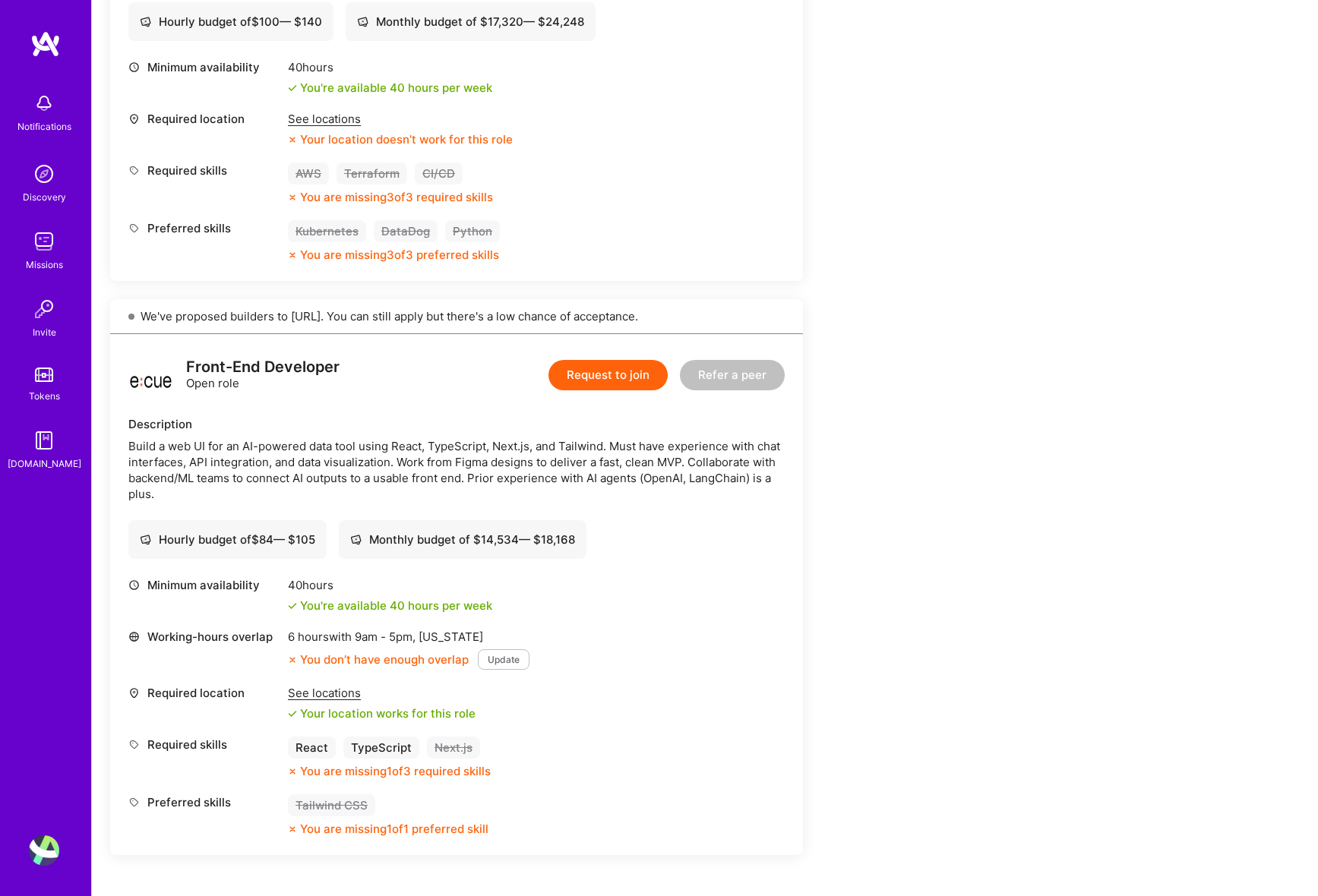
click at [503, 661] on button "Update" at bounding box center [503, 659] width 51 height 21
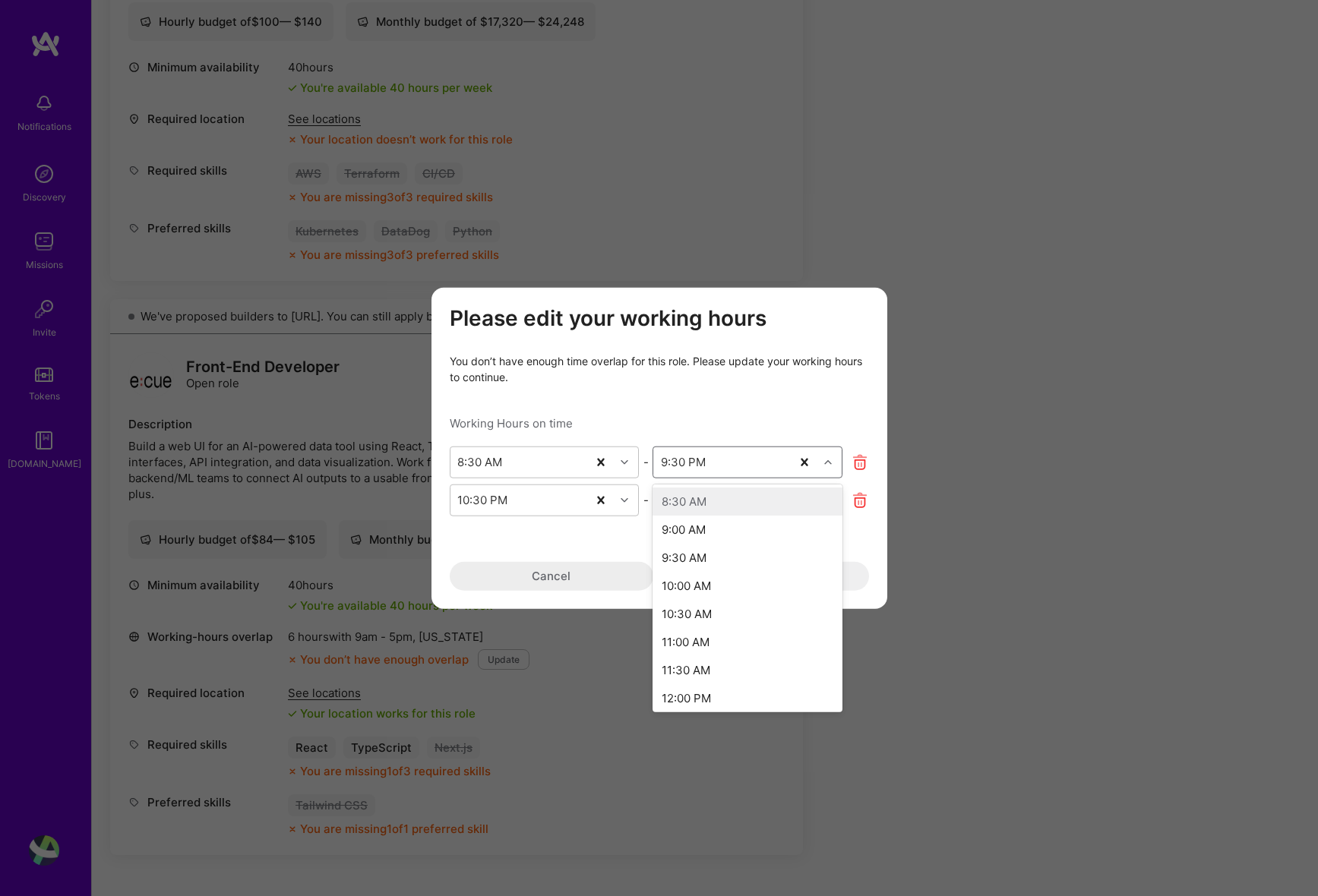
click at [723, 461] on div "9:30 PM" at bounding box center [721, 462] width 137 height 31
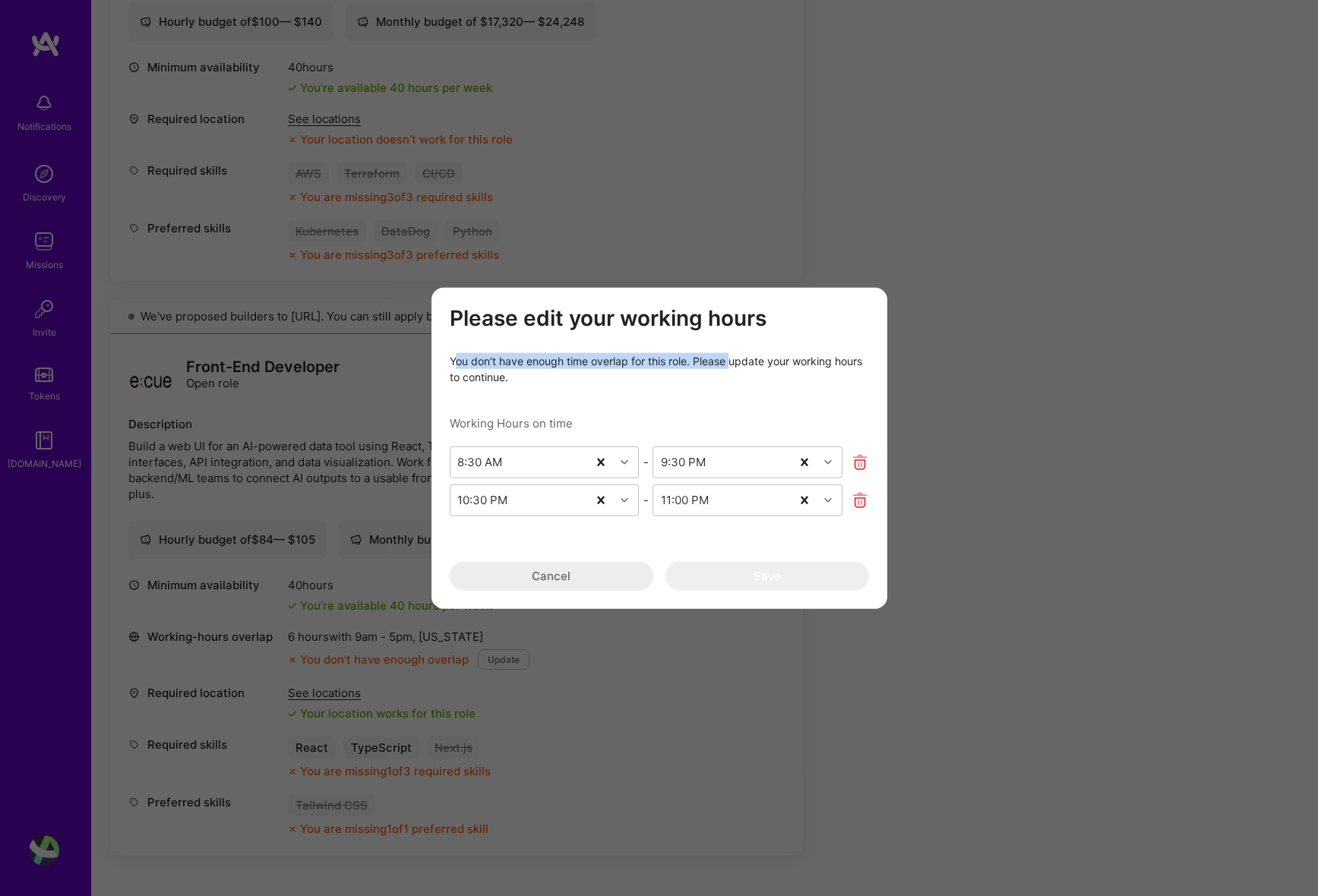
drag, startPoint x: 457, startPoint y: 355, endPoint x: 734, endPoint y: 368, distance: 277.3
click at [731, 364] on div "You don’t have enough time overlap for this role. Please update your working ho…" at bounding box center [659, 368] width 420 height 32
click at [734, 368] on div "You don’t have enough time overlap for this role. Please update your working ho…" at bounding box center [659, 368] width 420 height 32
click at [573, 564] on button "Cancel" at bounding box center [551, 575] width 203 height 29
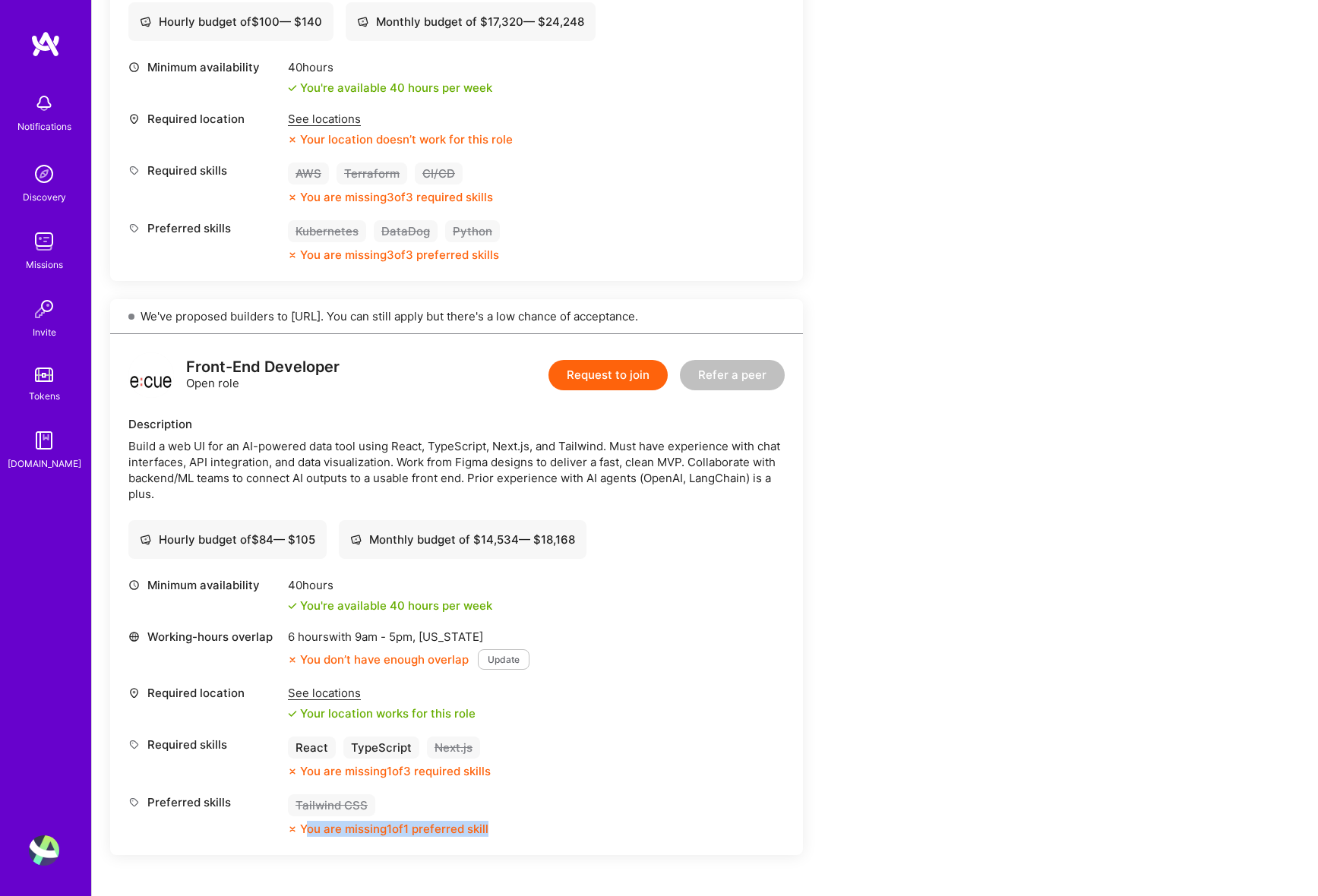
drag, startPoint x: 307, startPoint y: 830, endPoint x: 493, endPoint y: 826, distance: 186.0
click at [489, 826] on div "You are missing 1 of 1 preferred skill" at bounding box center [395, 828] width 188 height 16
drag, startPoint x: 520, startPoint y: 829, endPoint x: 280, endPoint y: 811, distance: 240.7
click at [280, 811] on div "Preferred skills Tailwind CSS You are missing 1 of 1 preferred skill" at bounding box center [457, 816] width 657 height 43
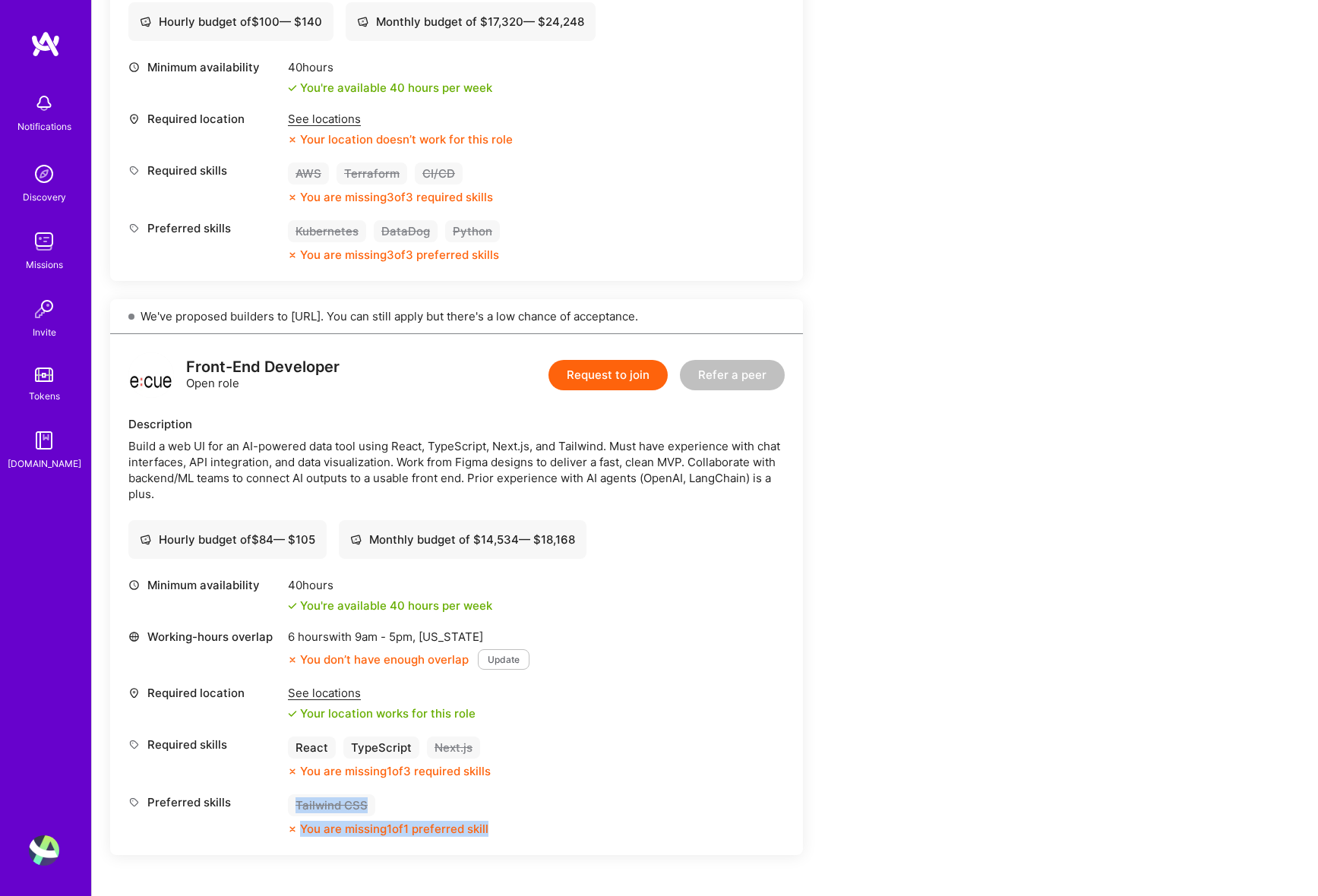
click at [389, 829] on div "You are missing 1 of 1 preferred skill" at bounding box center [395, 828] width 188 height 16
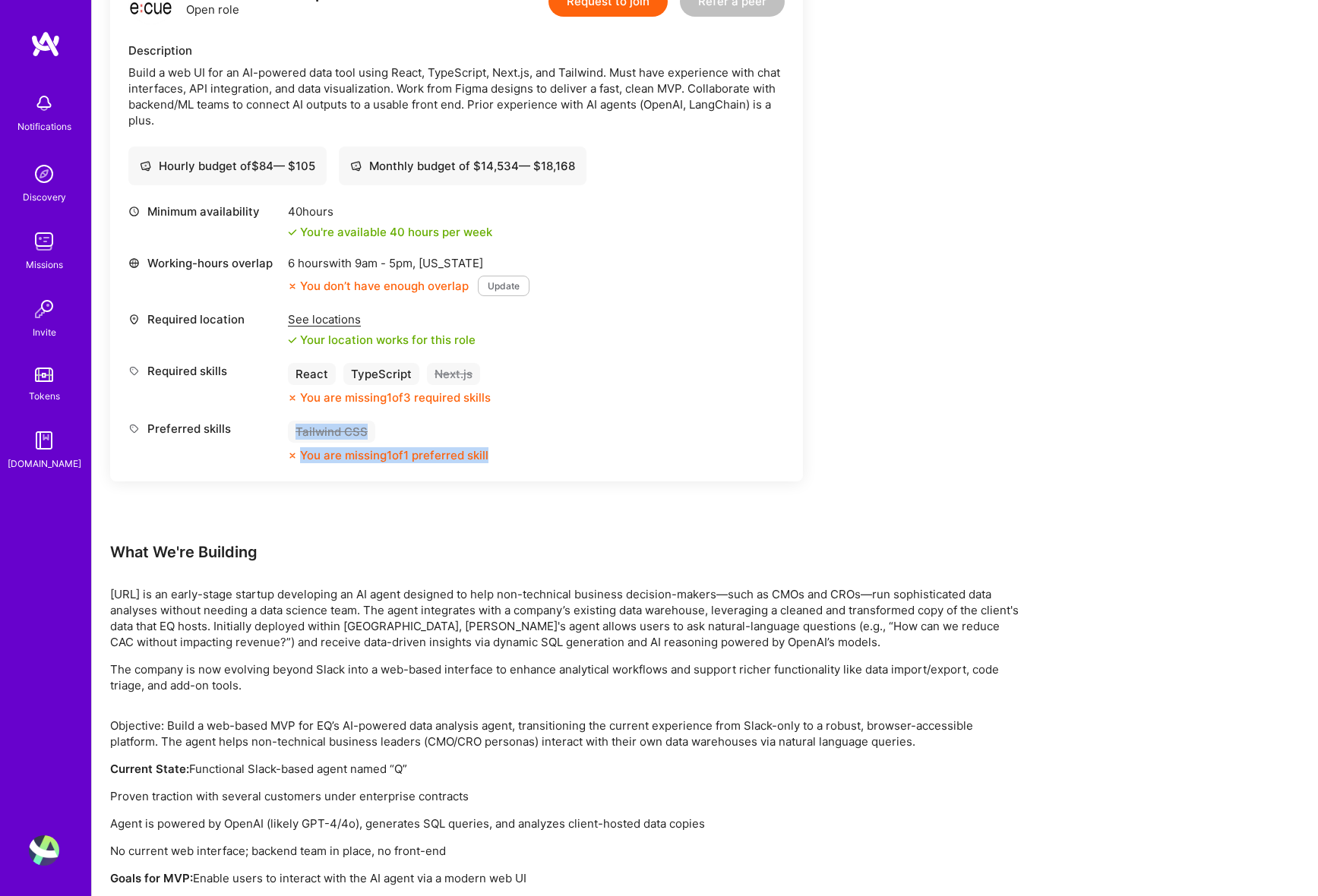
scroll to position [1015, 0]
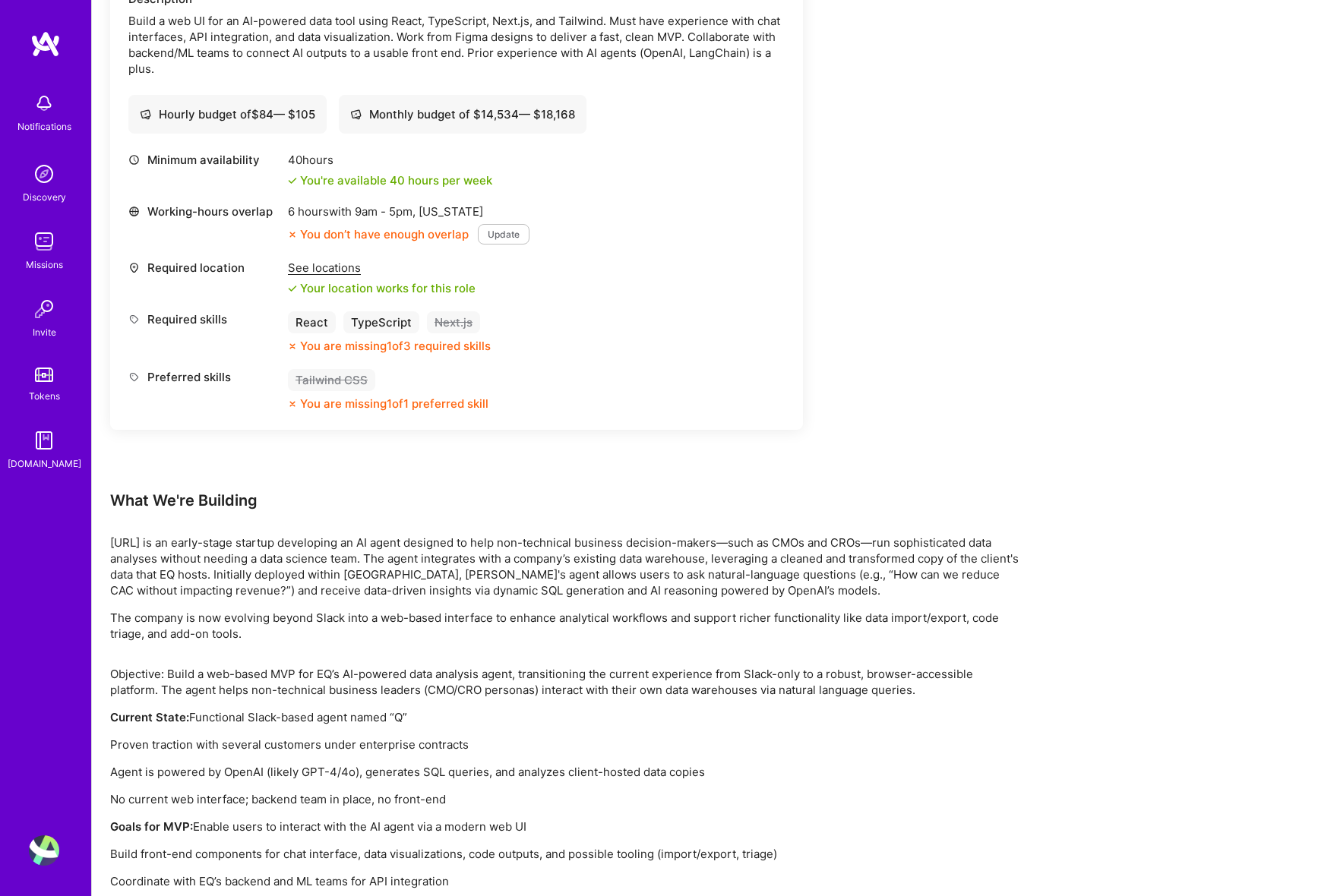
click at [641, 426] on div "Minimum availability 40 hours You're available 40 hours per week Working-hours …" at bounding box center [457, 289] width 657 height 275
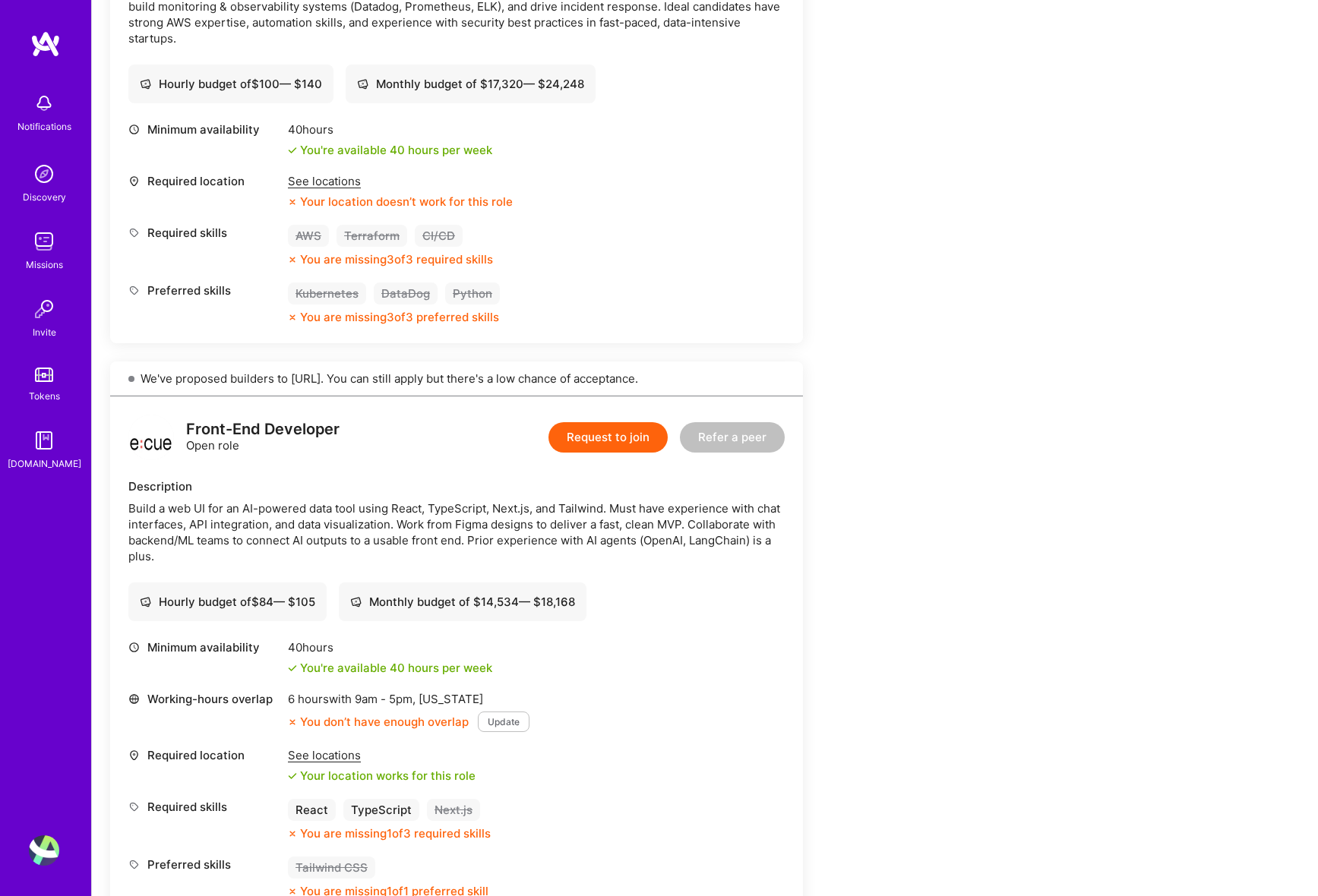
scroll to position [1193, 0]
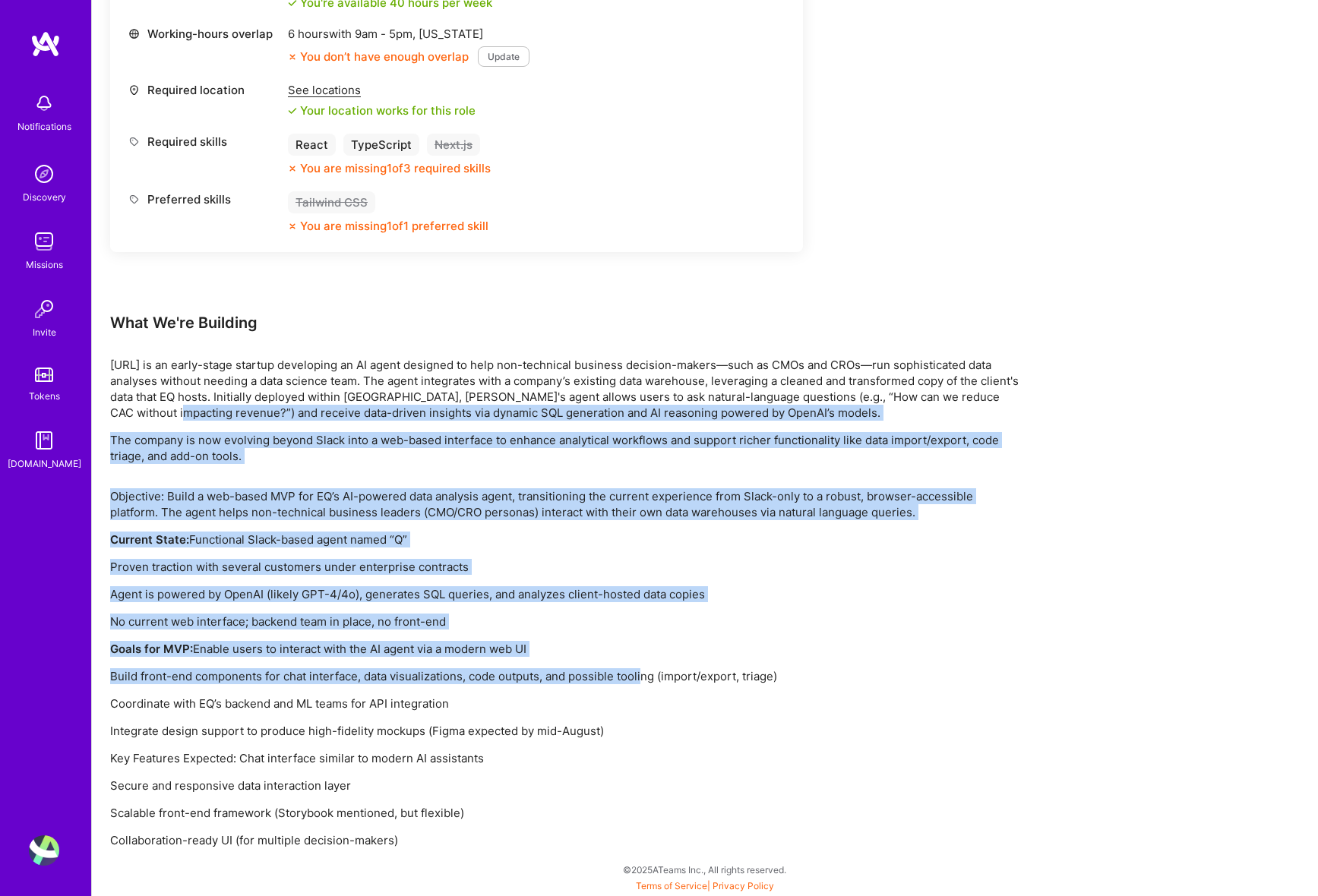
drag, startPoint x: 182, startPoint y: 423, endPoint x: 656, endPoint y: 682, distance: 540.1
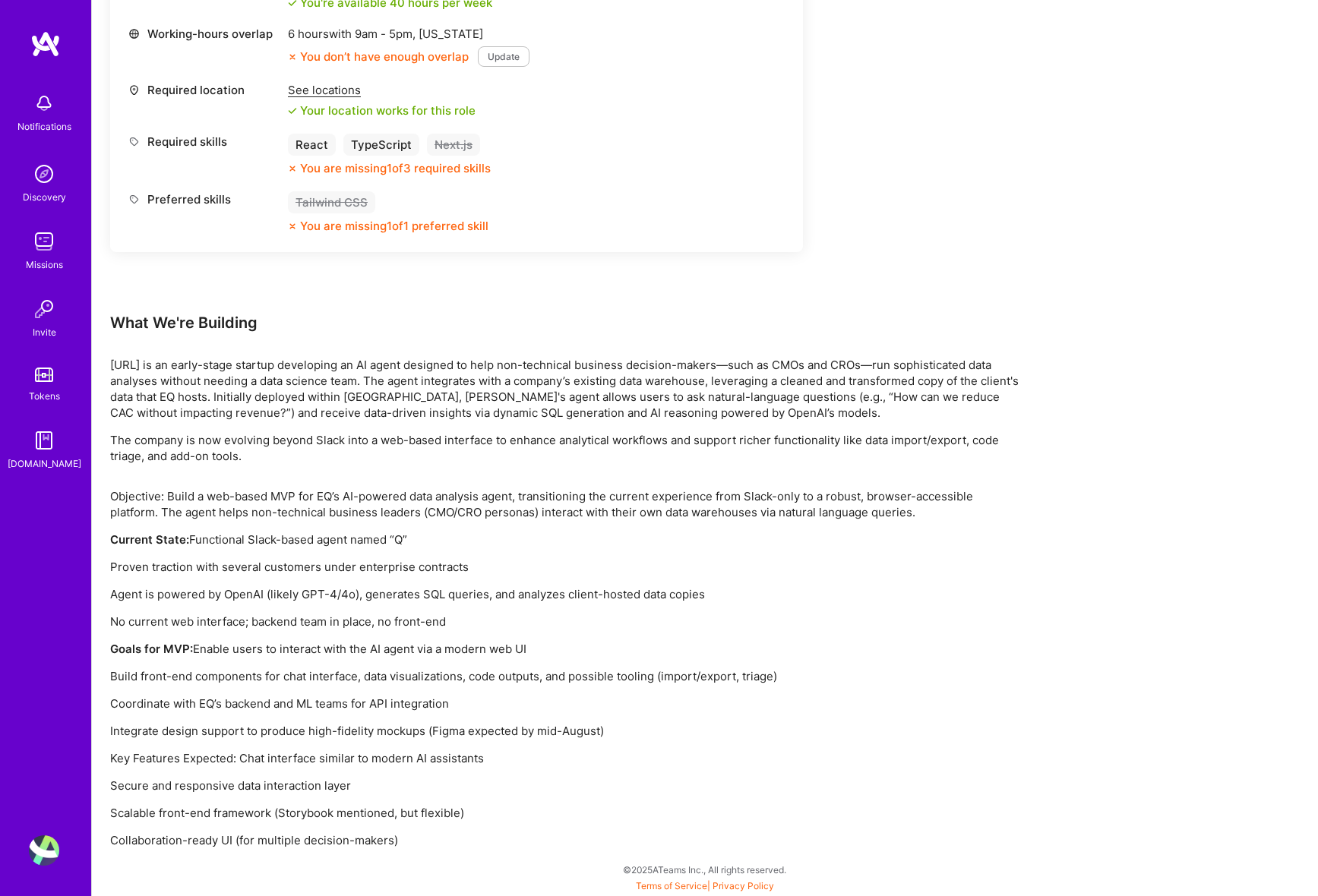
click at [660, 690] on div "Objective: Build a web-based MVP for EQ’s AI-powered data analysis agent, trans…" at bounding box center [565, 669] width 911 height 360
